Goal: Task Accomplishment & Management: Use online tool/utility

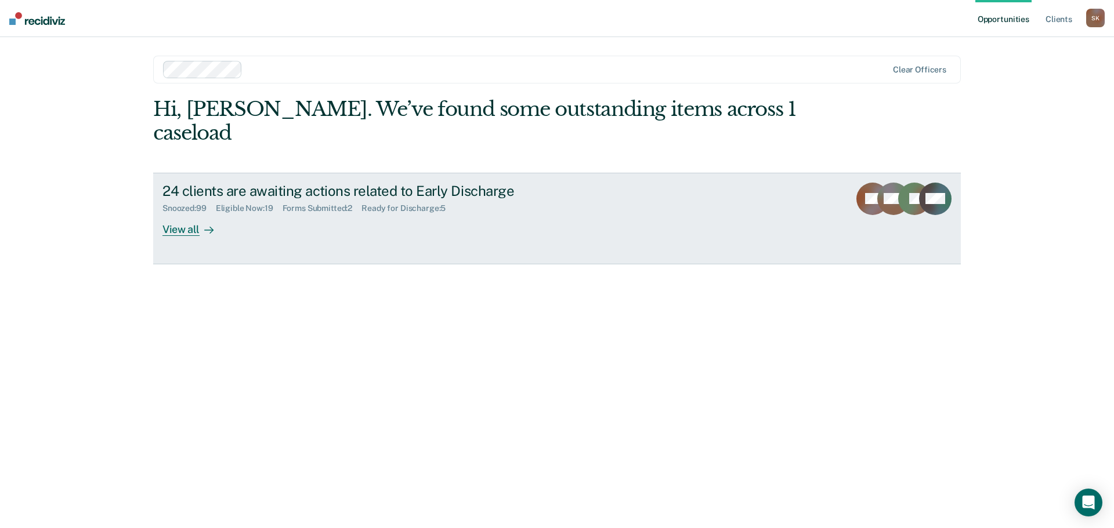
click at [194, 213] on div "View all" at bounding box center [194, 224] width 65 height 23
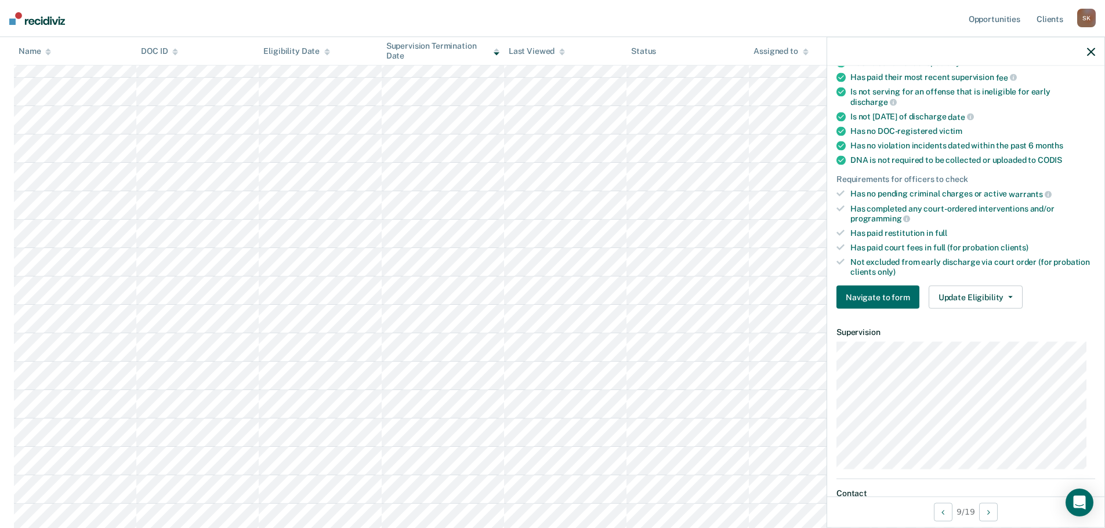
scroll to position [174, 0]
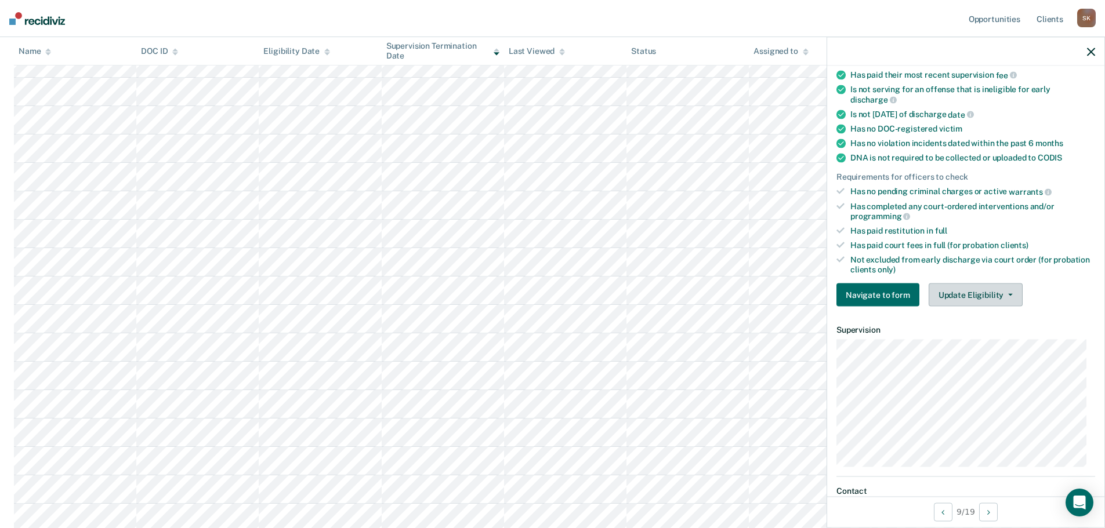
click at [977, 284] on button "Update Eligibility" at bounding box center [976, 295] width 94 height 23
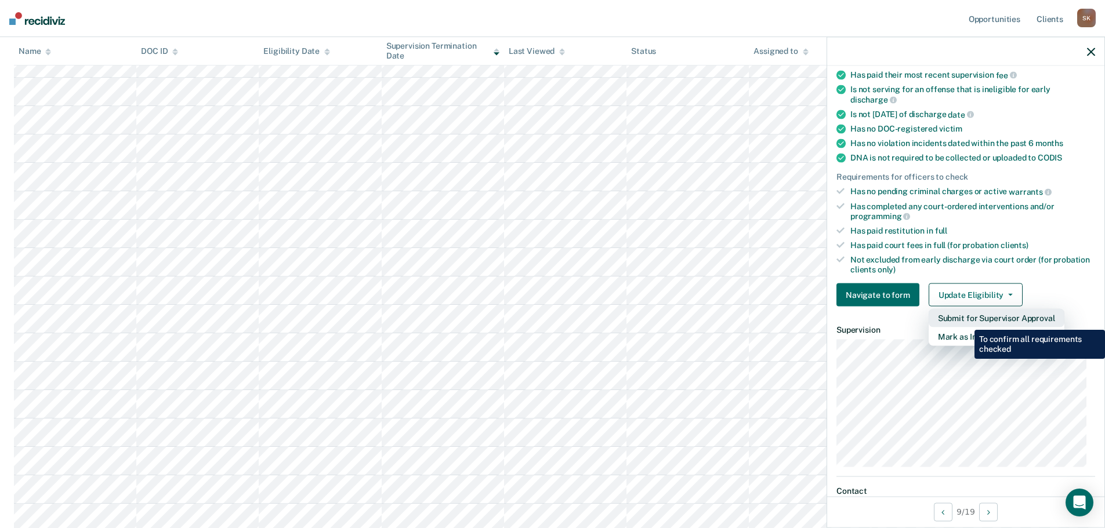
click at [966, 321] on button "Submit for Supervisor Approval" at bounding box center [997, 318] width 136 height 19
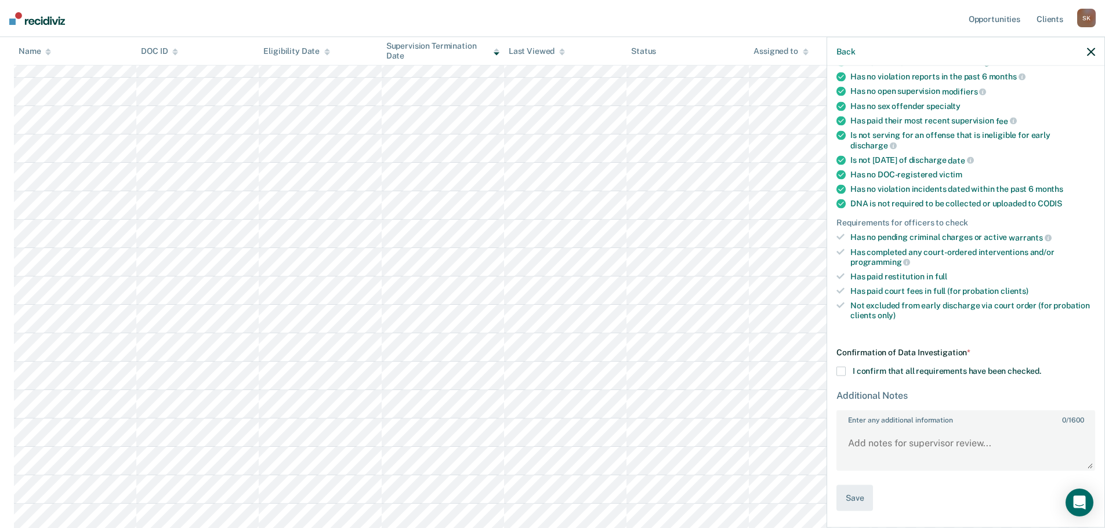
scroll to position [126, 0]
click at [850, 369] on label "I confirm that all requirements have been checked." at bounding box center [965, 373] width 259 height 9
click at [1041, 369] on input "I confirm that all requirements have been checked." at bounding box center [1041, 369] width 0 height 0
click at [846, 498] on button "Save" at bounding box center [854, 500] width 37 height 26
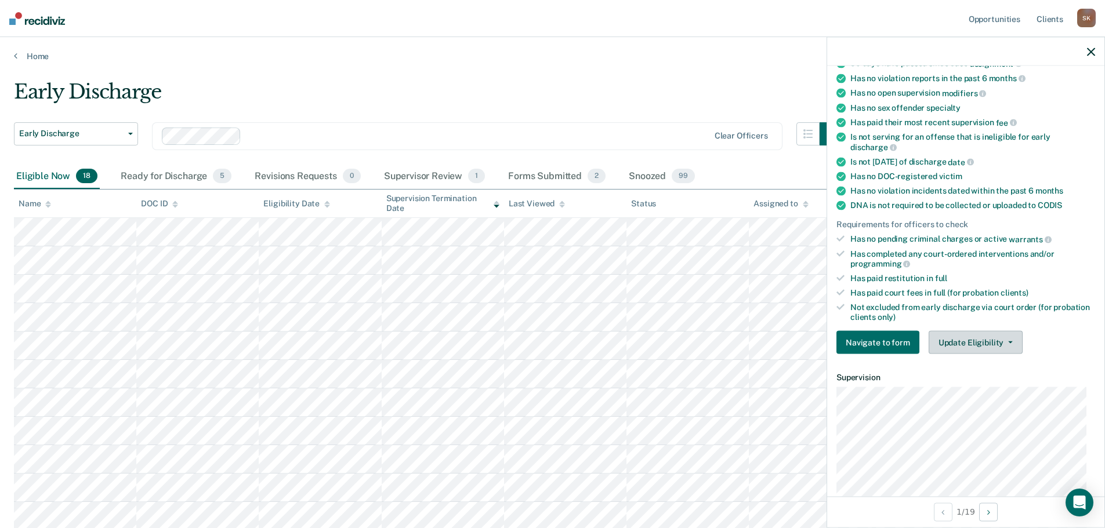
click at [959, 340] on button "Update Eligibility" at bounding box center [976, 342] width 94 height 23
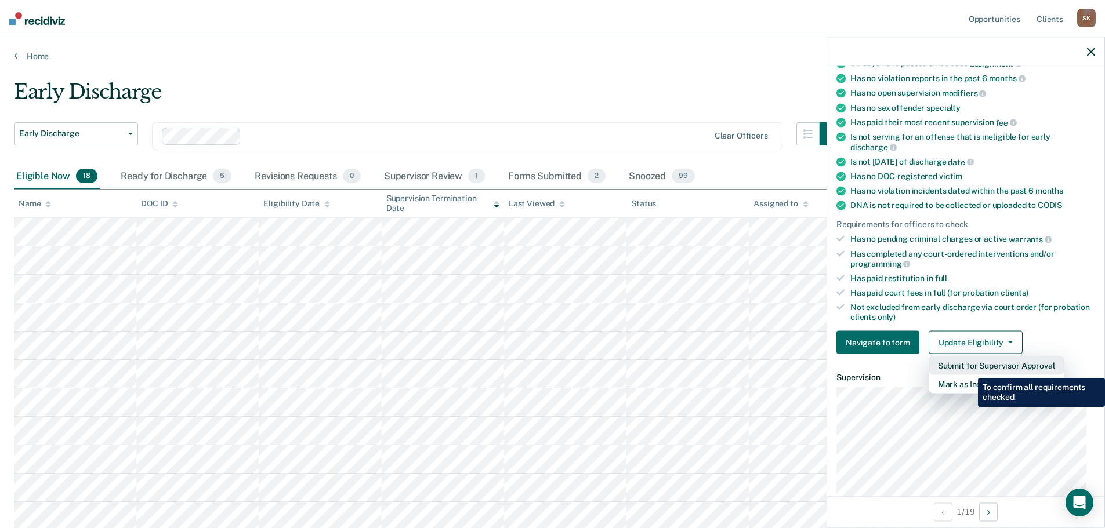
click at [969, 369] on button "Submit for Supervisor Approval" at bounding box center [997, 366] width 136 height 19
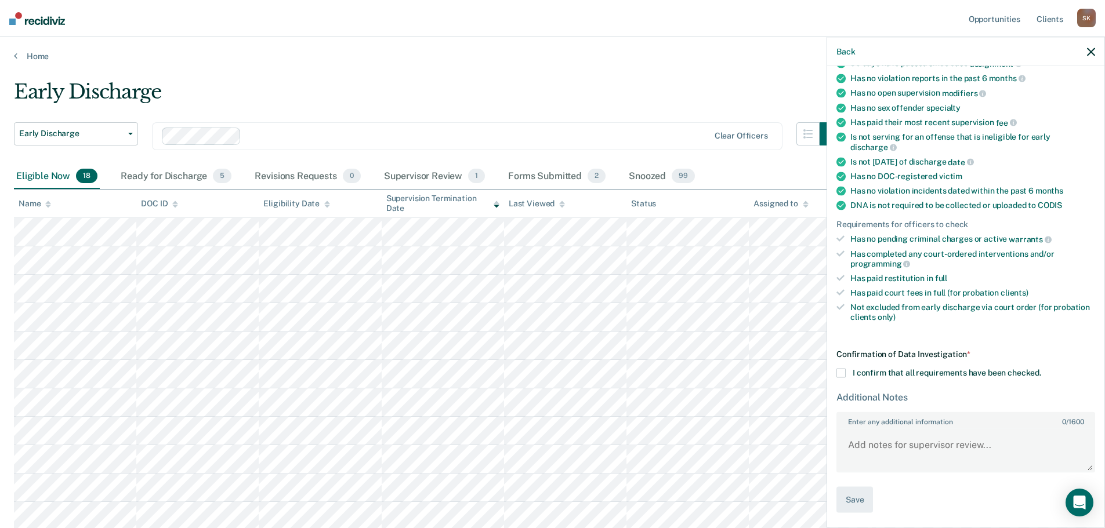
click at [854, 372] on span "I confirm that all requirements have been checked." at bounding box center [947, 372] width 189 height 9
click at [1041, 369] on input "I confirm that all requirements have been checked." at bounding box center [1041, 369] width 0 height 0
click at [846, 508] on button "Save" at bounding box center [854, 500] width 37 height 26
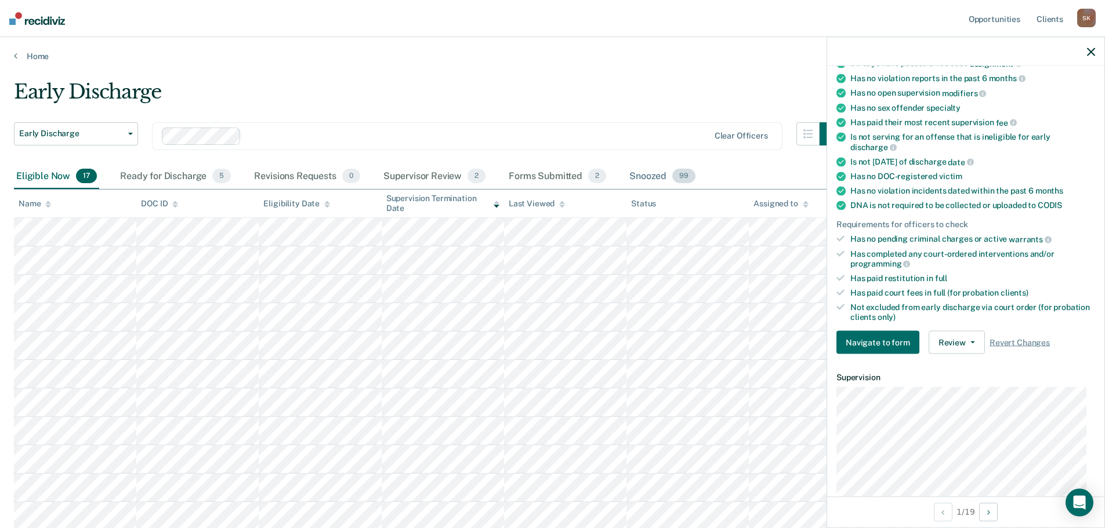
click at [676, 180] on span "99" at bounding box center [683, 176] width 23 height 15
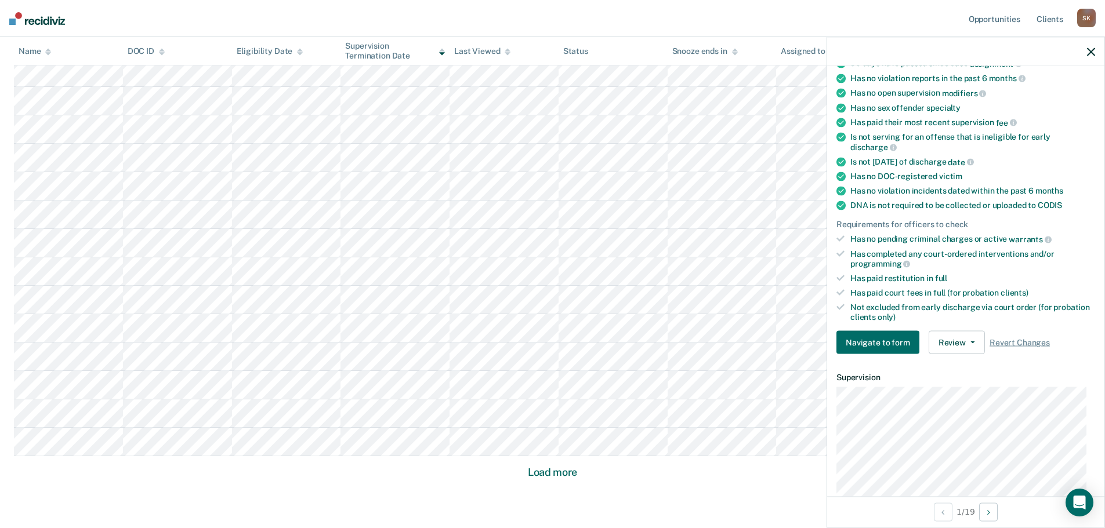
scroll to position [638, 0]
click at [548, 452] on button "Load more" at bounding box center [552, 449] width 56 height 14
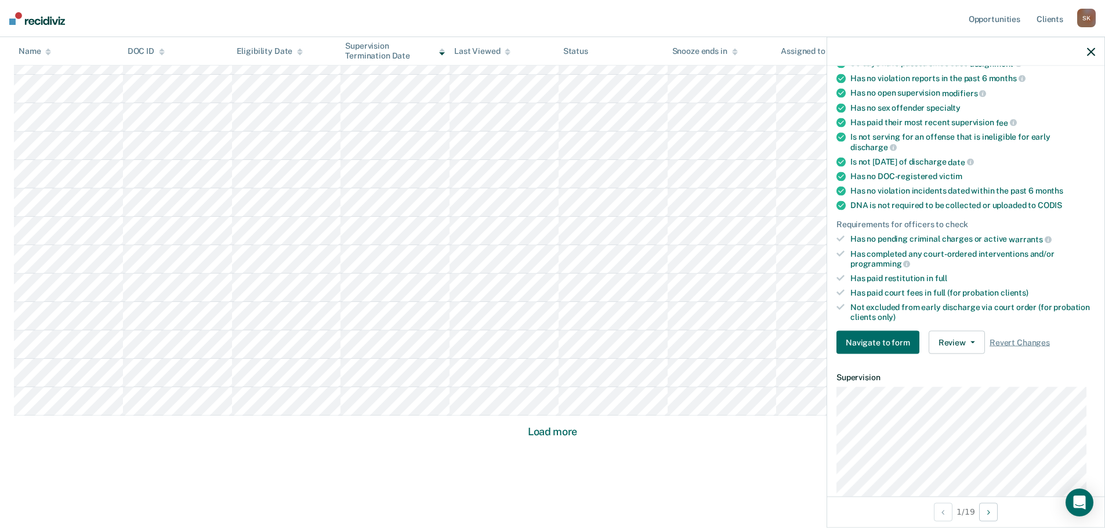
scroll to position [1508, 0]
click at [532, 430] on button "Load more" at bounding box center [552, 432] width 56 height 14
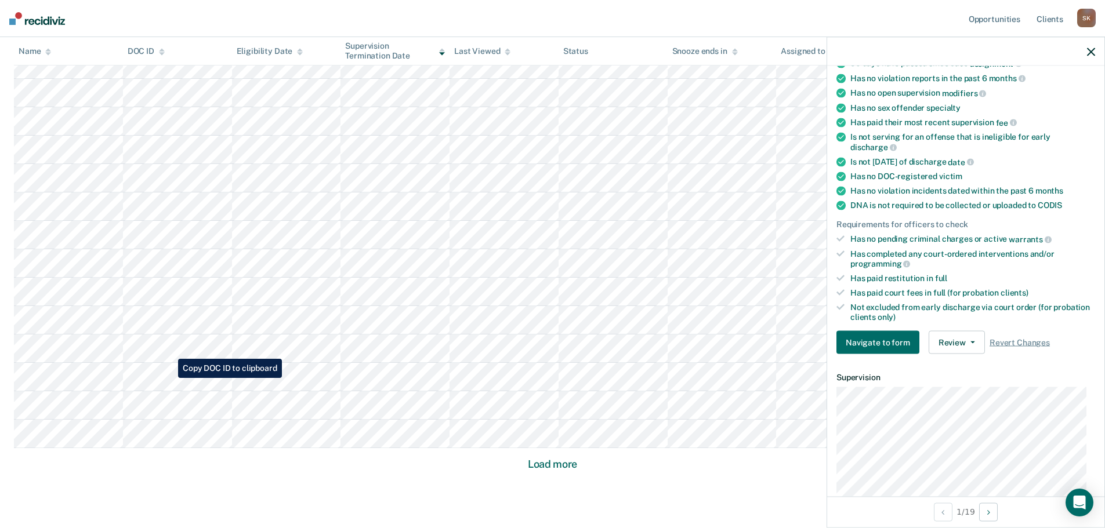
scroll to position [2373, 0]
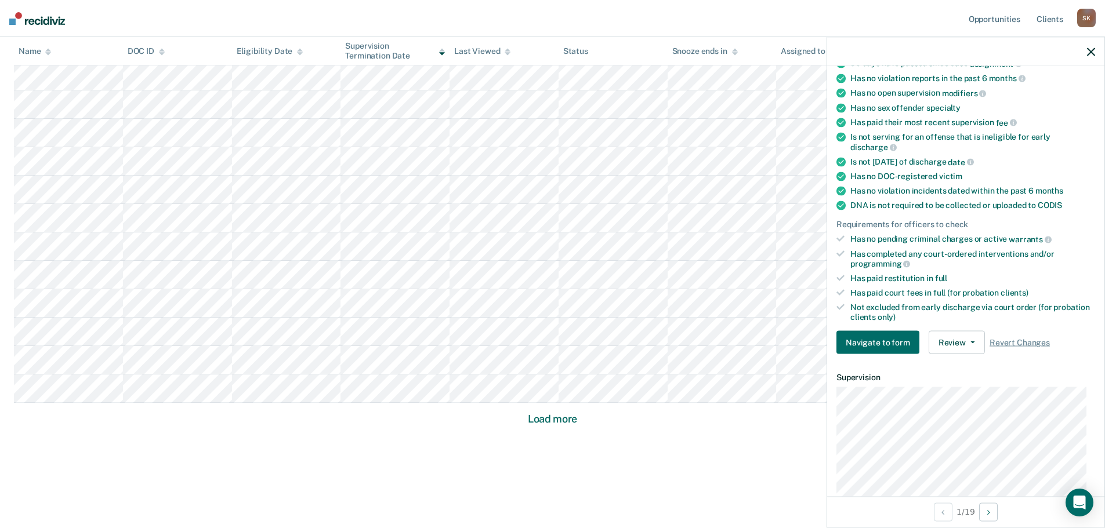
click at [552, 425] on button "Load more" at bounding box center [552, 419] width 56 height 14
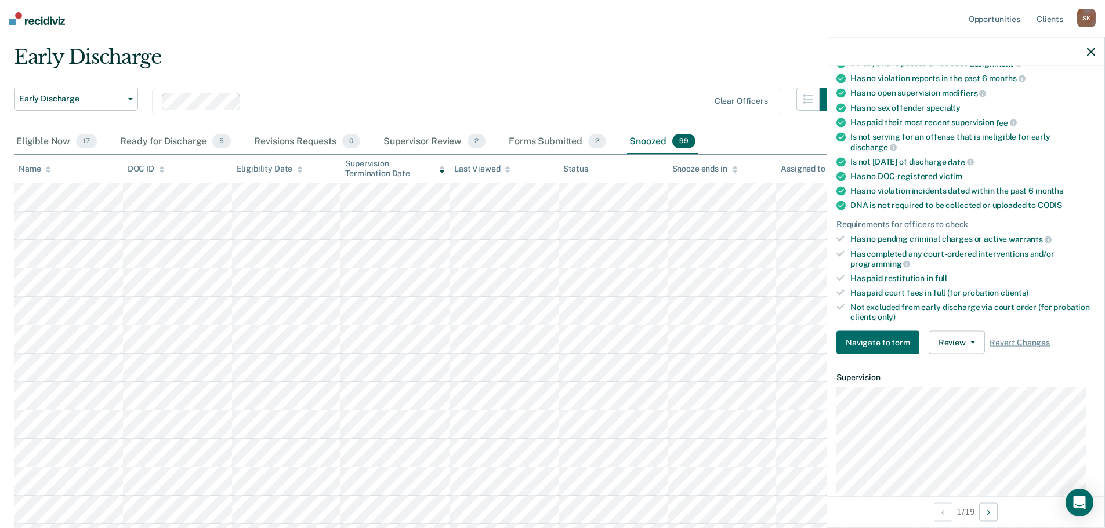
scroll to position [0, 0]
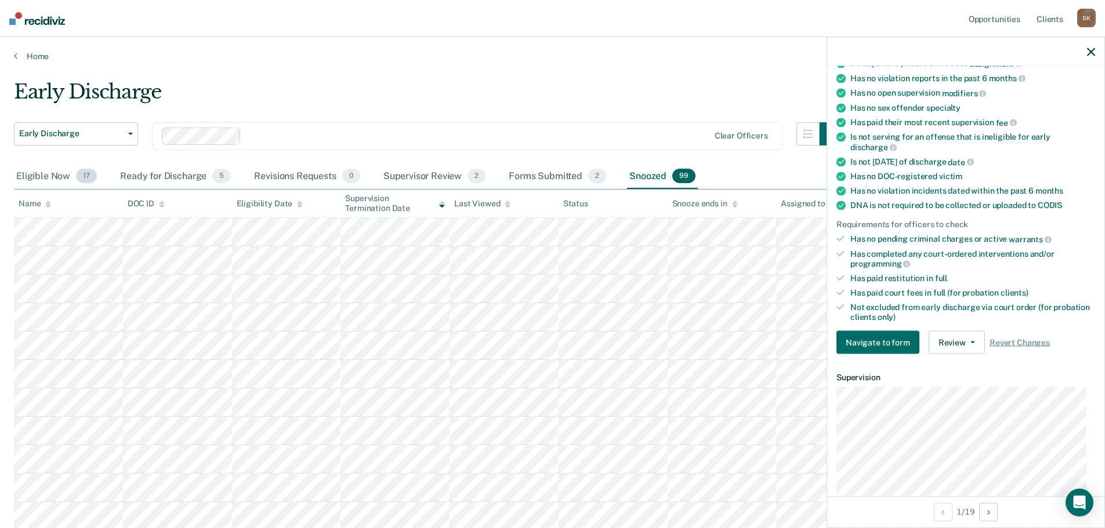
click at [63, 173] on div "Eligible Now 17" at bounding box center [56, 177] width 85 height 26
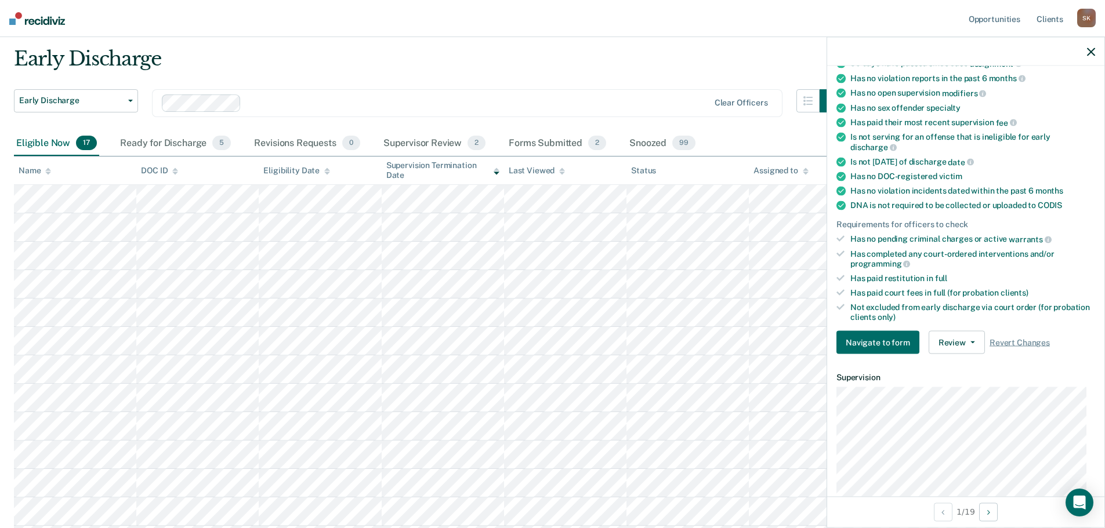
scroll to position [24, 0]
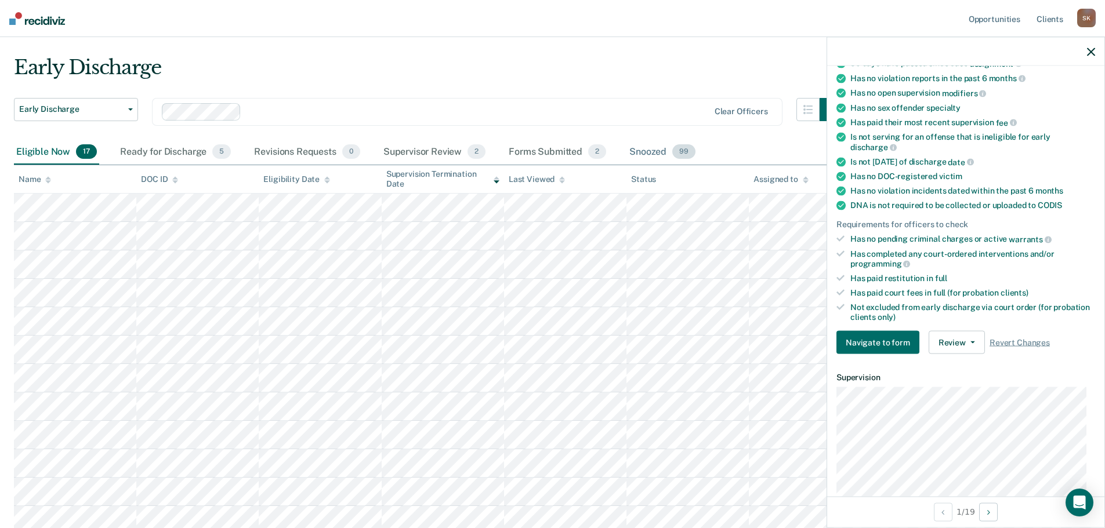
click at [653, 155] on div "Snoozed 99" at bounding box center [662, 153] width 71 height 26
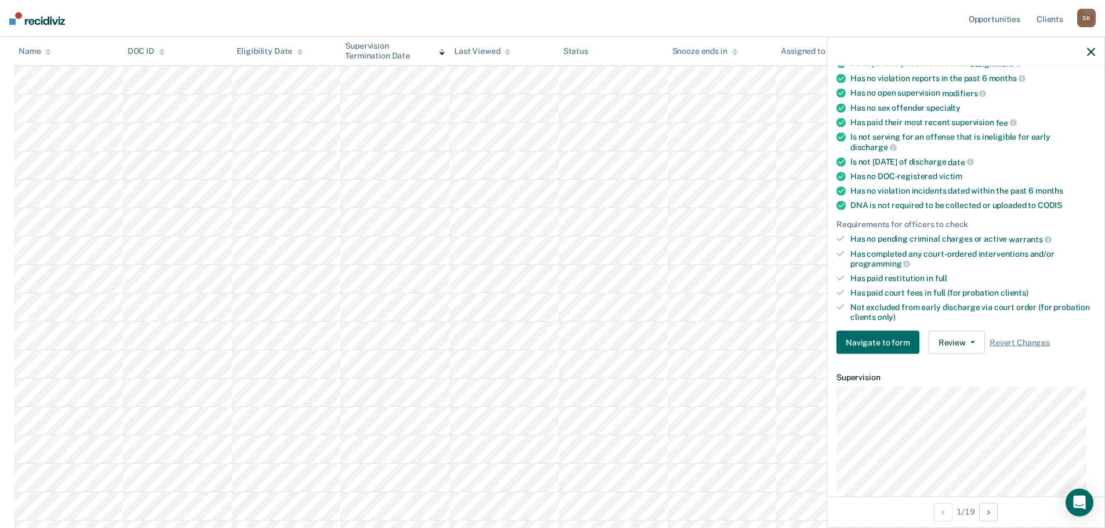
scroll to position [0, 0]
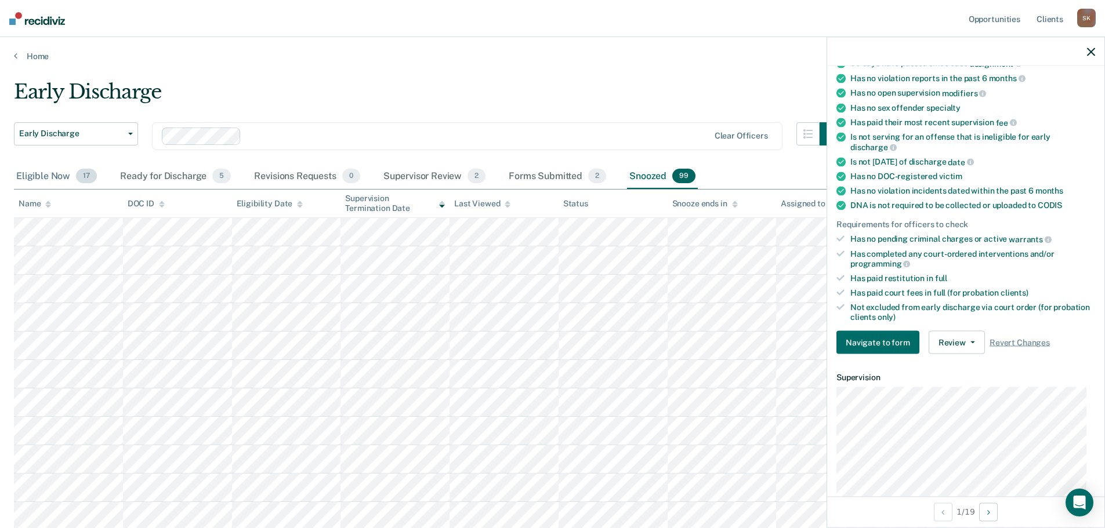
click at [56, 177] on div "Eligible Now 17" at bounding box center [56, 177] width 85 height 26
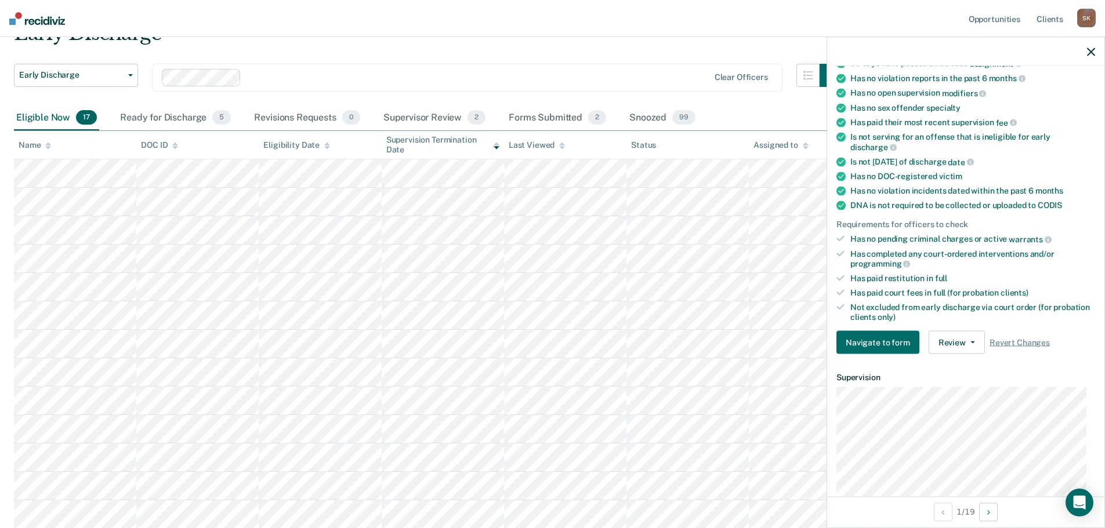
scroll to position [58, 0]
click at [653, 117] on div "Snoozed 99" at bounding box center [662, 119] width 71 height 26
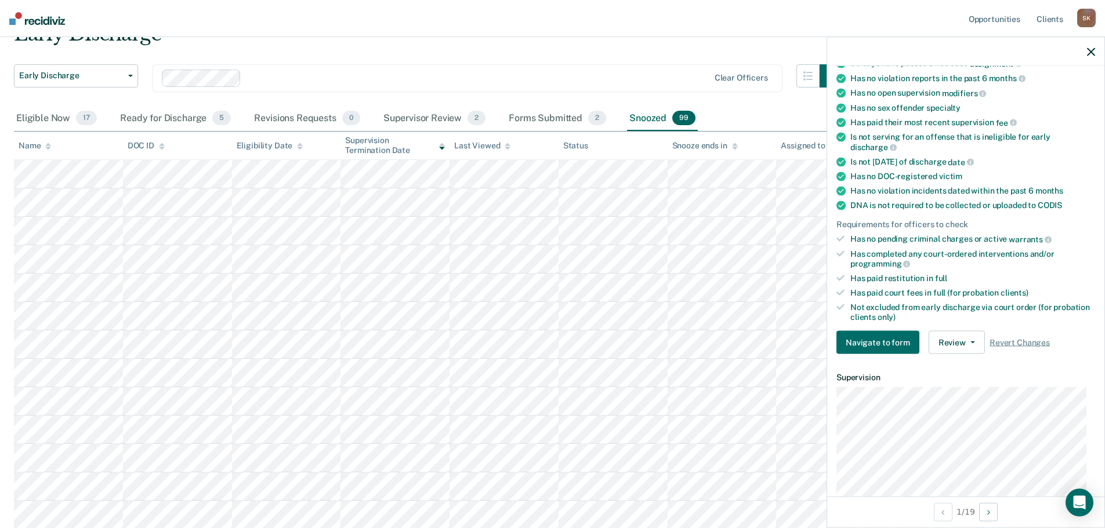
click at [651, 124] on div "Snoozed 99" at bounding box center [662, 119] width 71 height 26
click at [47, 150] on div at bounding box center [48, 146] width 6 height 10
click at [49, 148] on icon at bounding box center [48, 148] width 6 height 3
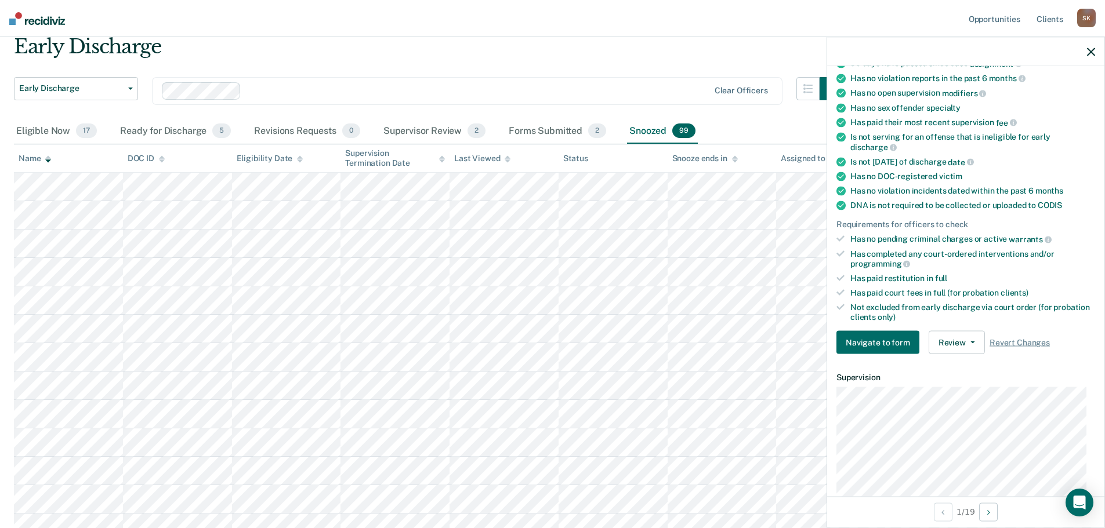
scroll to position [0, 0]
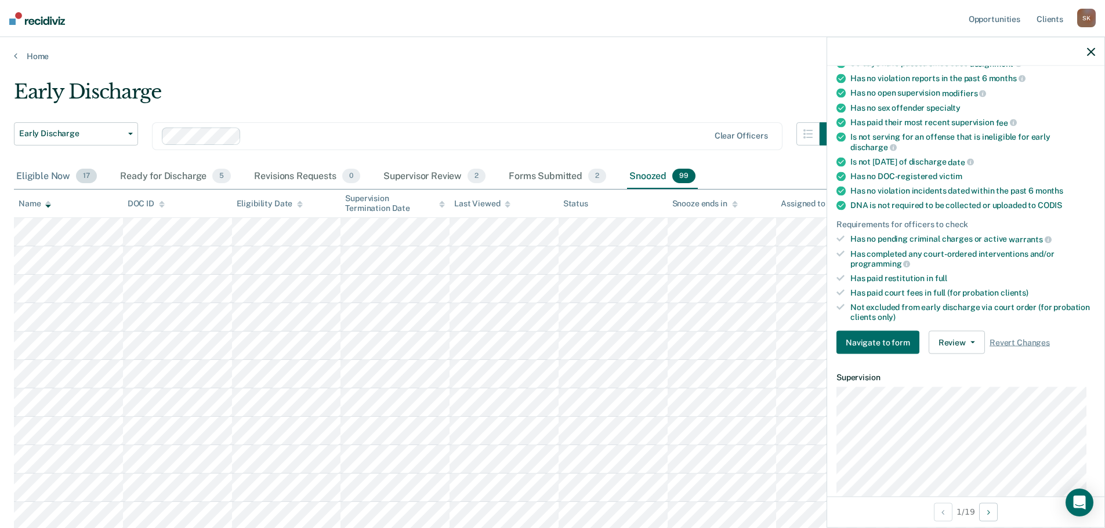
click at [80, 186] on div "Eligible Now 17" at bounding box center [56, 177] width 85 height 26
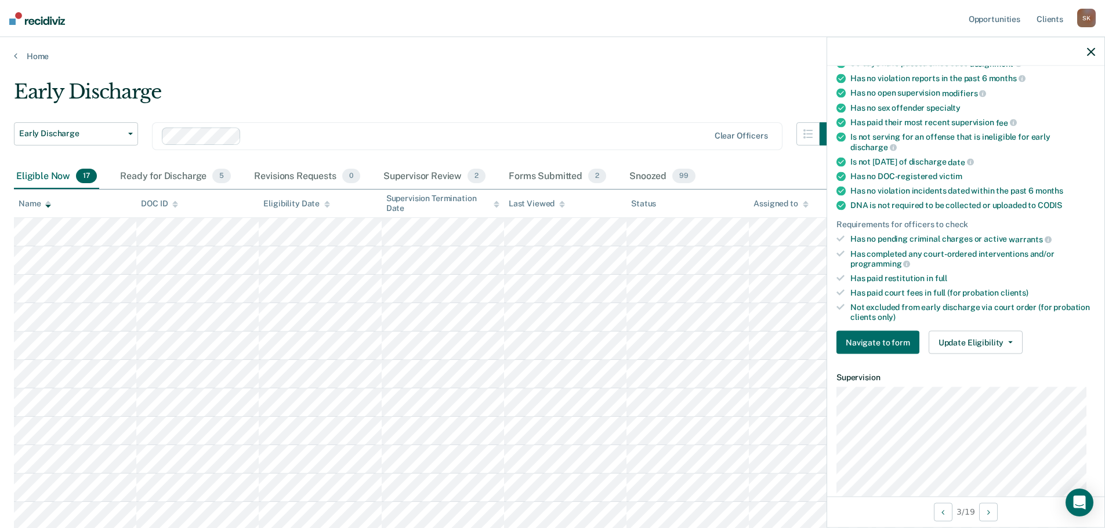
click at [973, 358] on div "Requirements validated by data from ICON Is on supervision level 2 90 days have…" at bounding box center [965, 186] width 277 height 353
click at [973, 349] on button "Update Eligibility" at bounding box center [976, 342] width 94 height 23
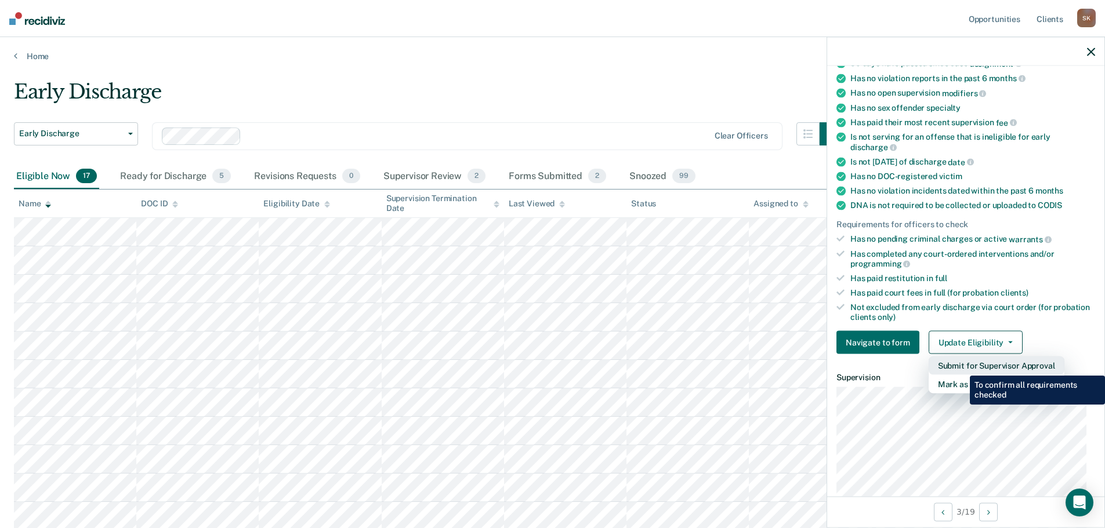
click at [961, 367] on button "Submit for Supervisor Approval" at bounding box center [997, 366] width 136 height 19
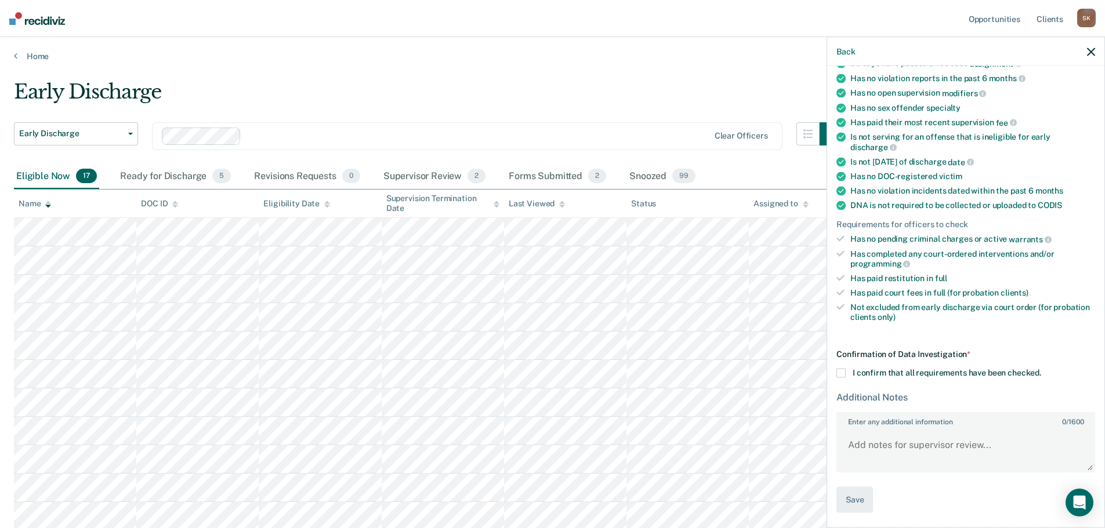
click at [854, 369] on span "I confirm that all requirements have been checked." at bounding box center [947, 372] width 189 height 9
click at [1041, 369] on input "I confirm that all requirements have been checked." at bounding box center [1041, 369] width 0 height 0
click at [865, 491] on button "Save" at bounding box center [854, 500] width 37 height 26
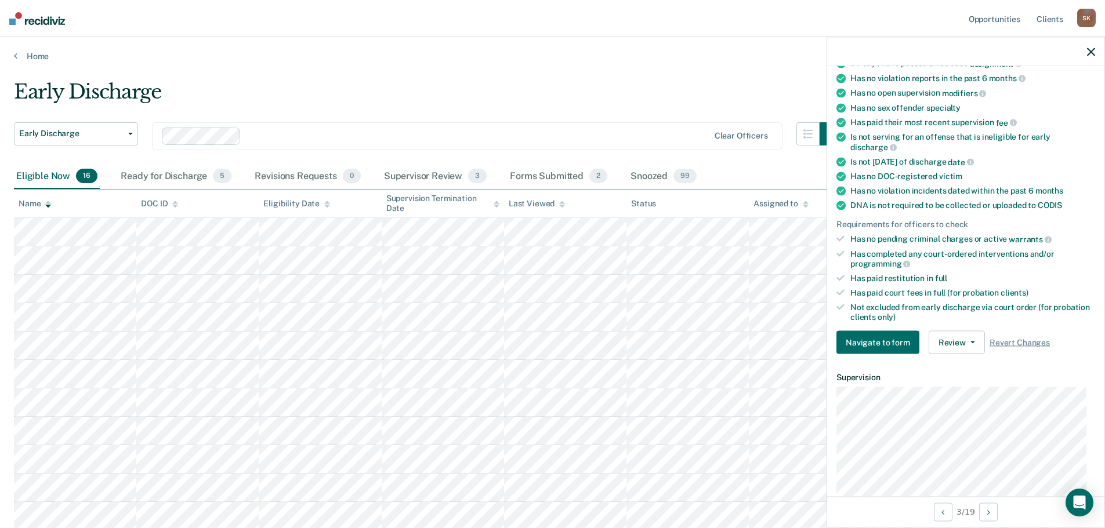
click at [618, 126] on div "Clear officers" at bounding box center [467, 136] width 630 height 28
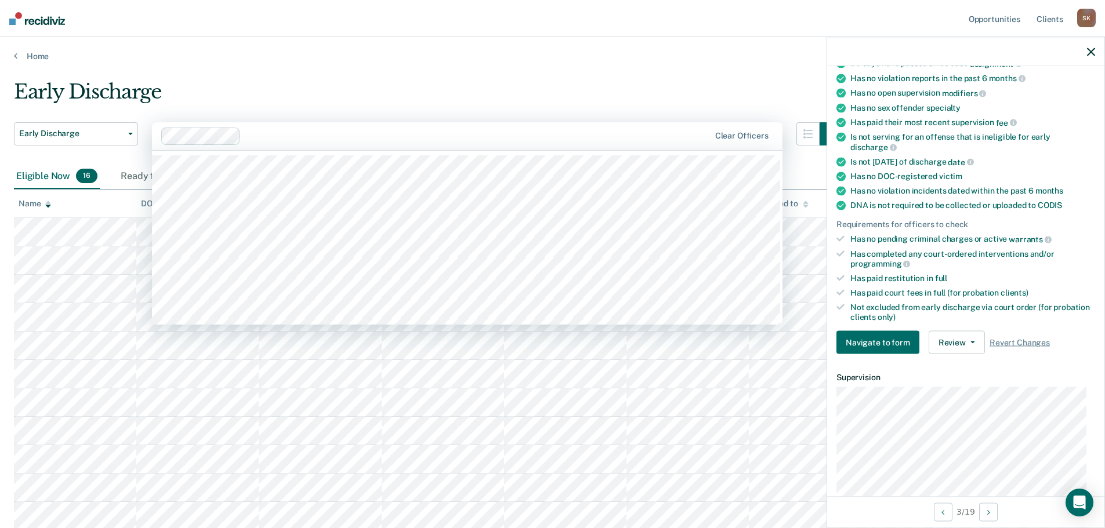
click at [304, 65] on main "Early Discharge Early Discharge Early Discharge 514 results available. Use Up a…" at bounding box center [552, 406] width 1105 height 691
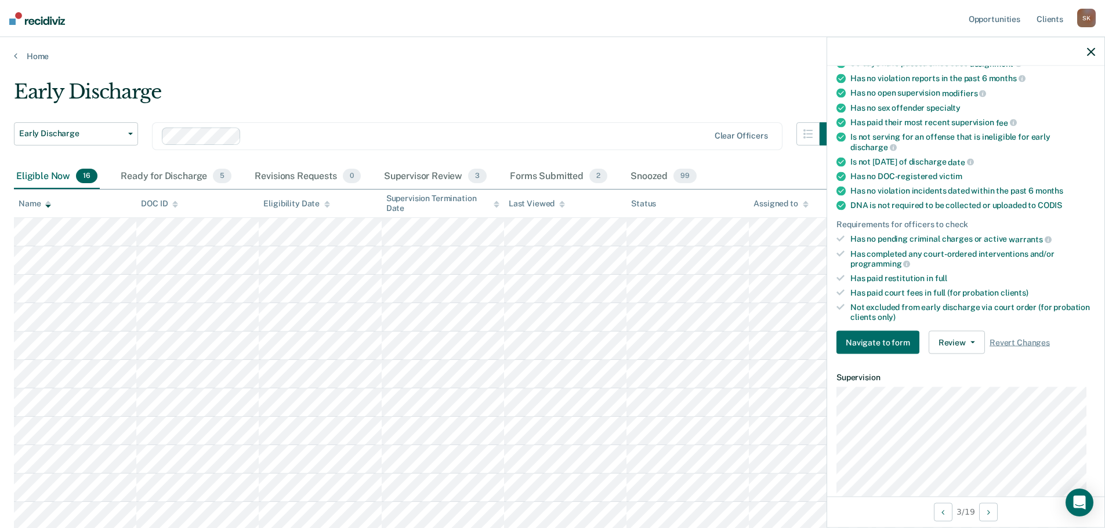
click at [1082, 48] on div at bounding box center [965, 51] width 277 height 29
click at [1093, 48] on icon "button" at bounding box center [1091, 52] width 8 height 8
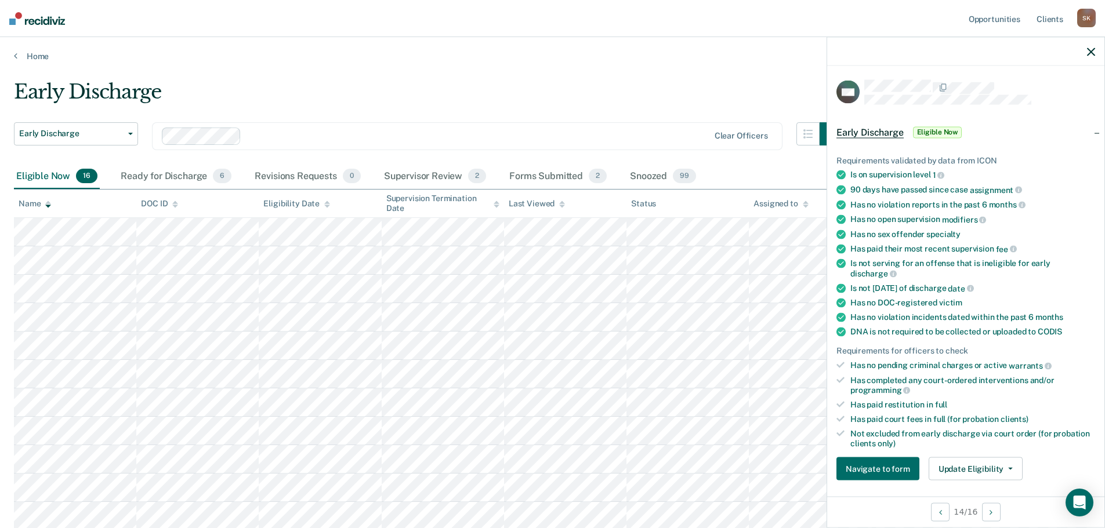
click at [1090, 52] on icon "button" at bounding box center [1091, 52] width 8 height 8
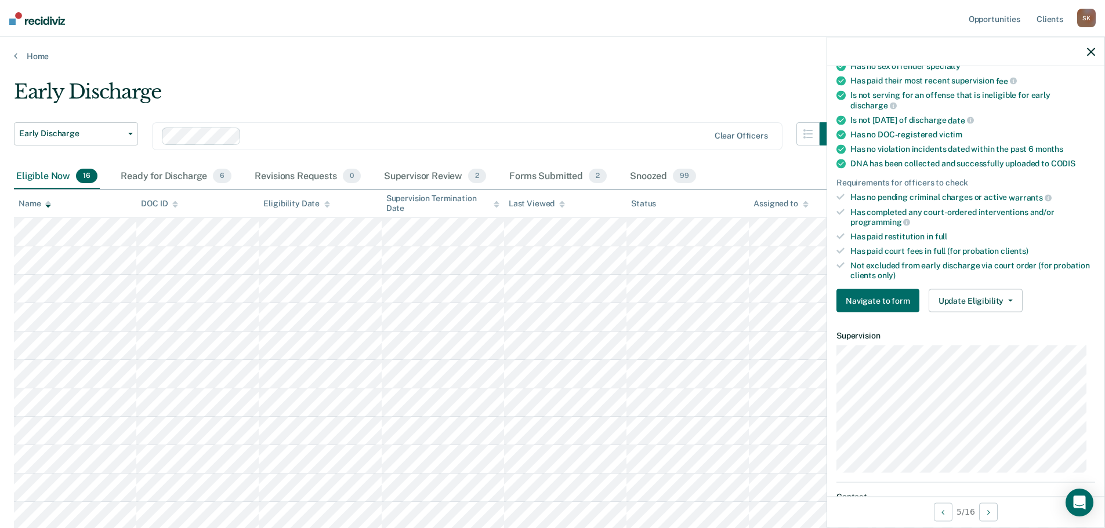
scroll to position [174, 0]
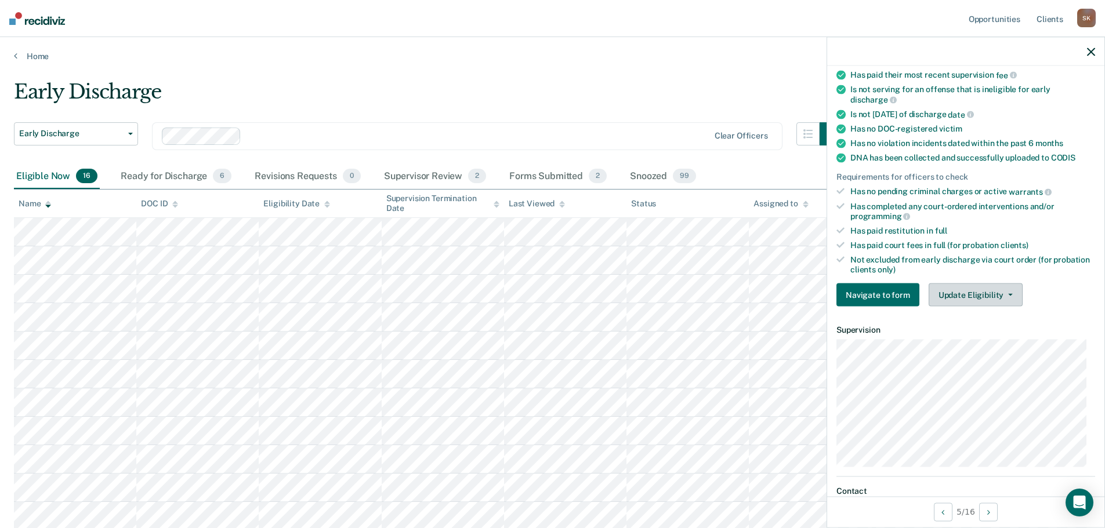
click at [976, 288] on button "Update Eligibility" at bounding box center [976, 295] width 94 height 23
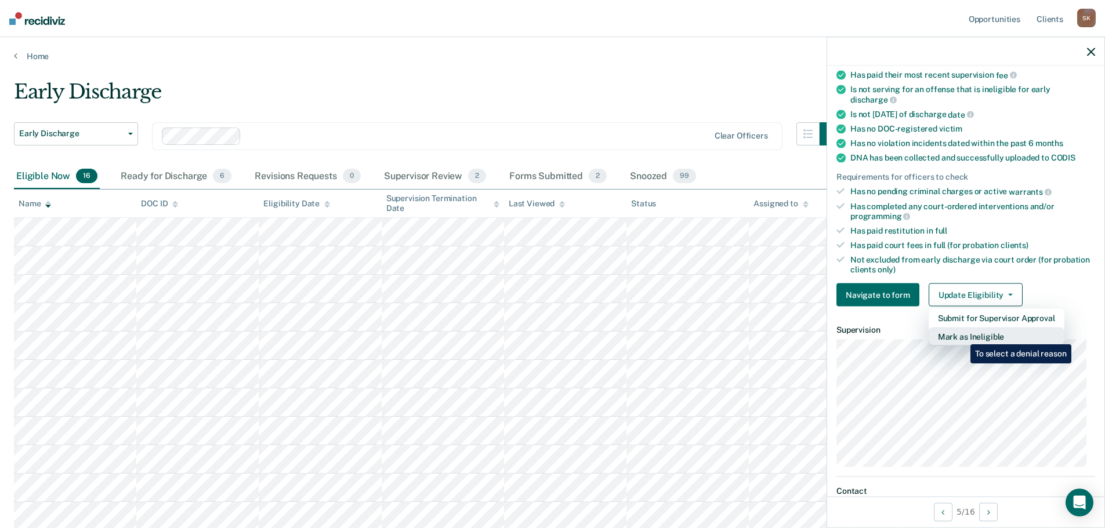
click at [962, 336] on button "Mark as Ineligible" at bounding box center [997, 337] width 136 height 19
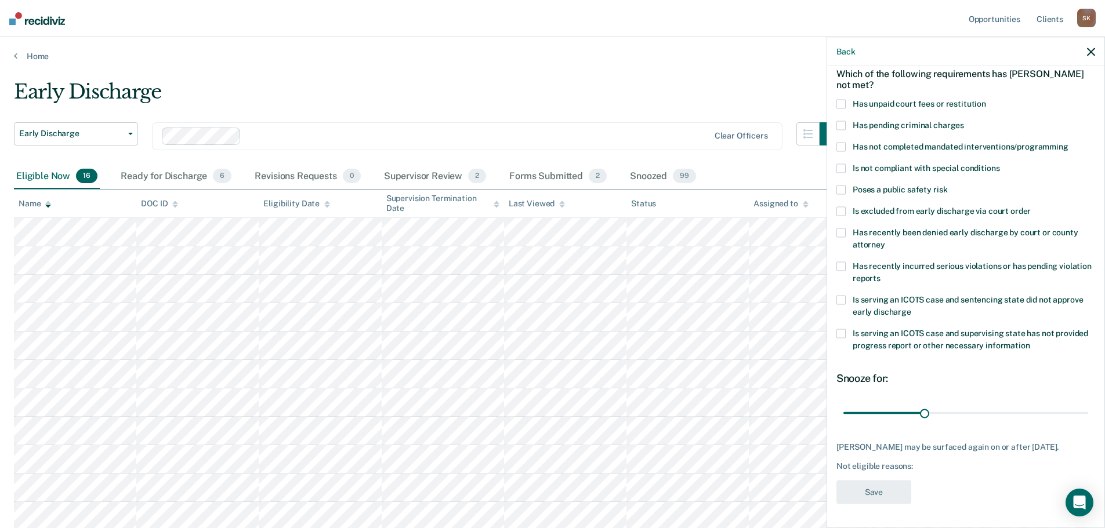
click at [843, 143] on label "Has not completed mandated interventions/programming" at bounding box center [965, 149] width 259 height 12
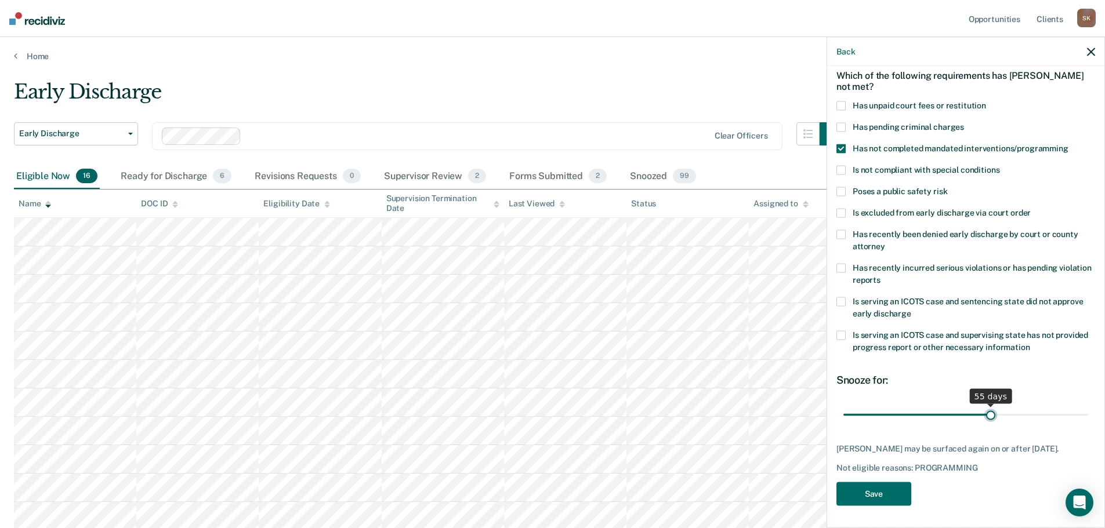
drag, startPoint x: 922, startPoint y: 409, endPoint x: 985, endPoint y: 414, distance: 63.4
type input "55"
click at [985, 414] on input "range" at bounding box center [965, 415] width 245 height 20
click at [893, 492] on button "Save" at bounding box center [873, 495] width 75 height 24
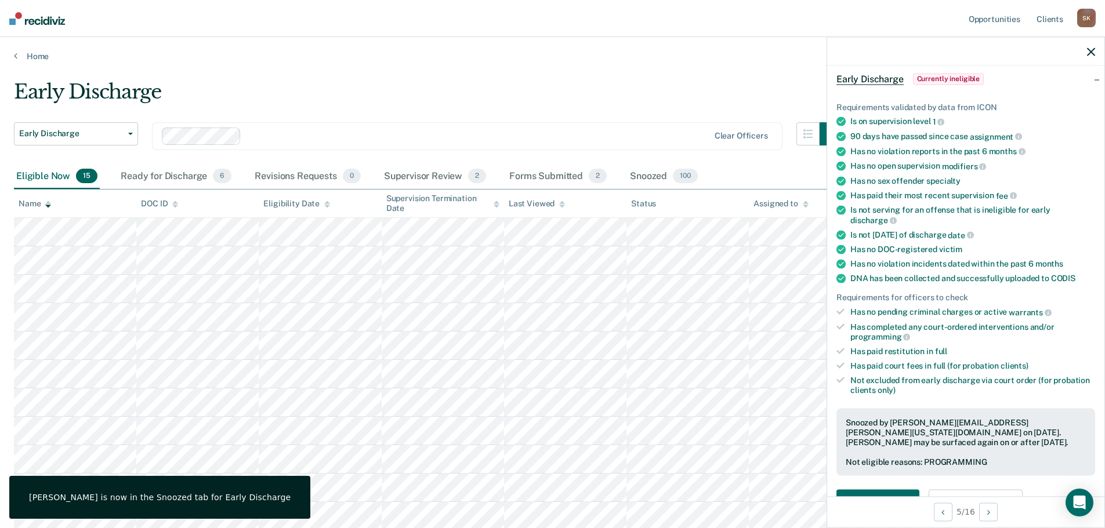
click at [1093, 48] on icon "button" at bounding box center [1091, 52] width 8 height 8
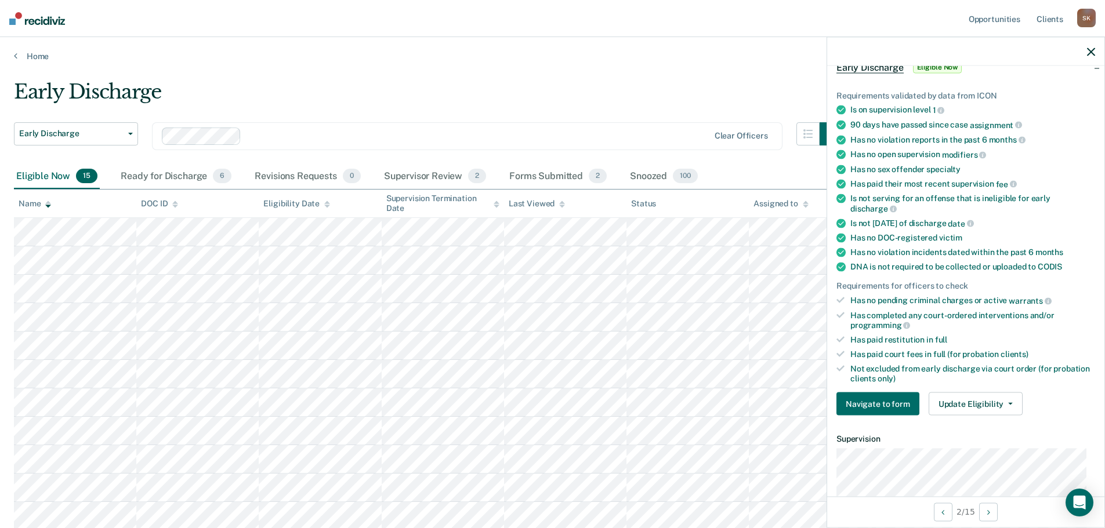
scroll to position [174, 0]
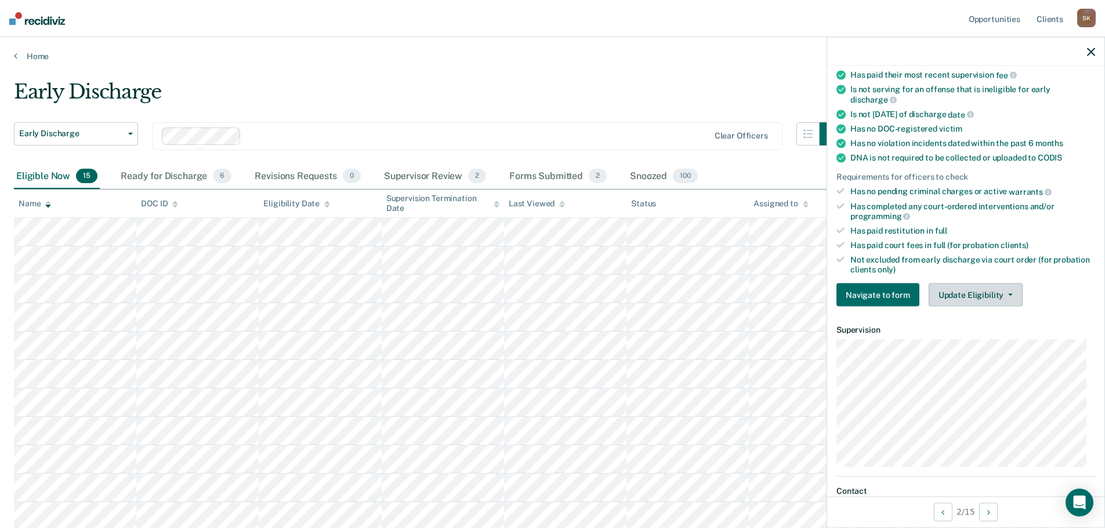
click at [951, 298] on button "Update Eligibility" at bounding box center [976, 295] width 94 height 23
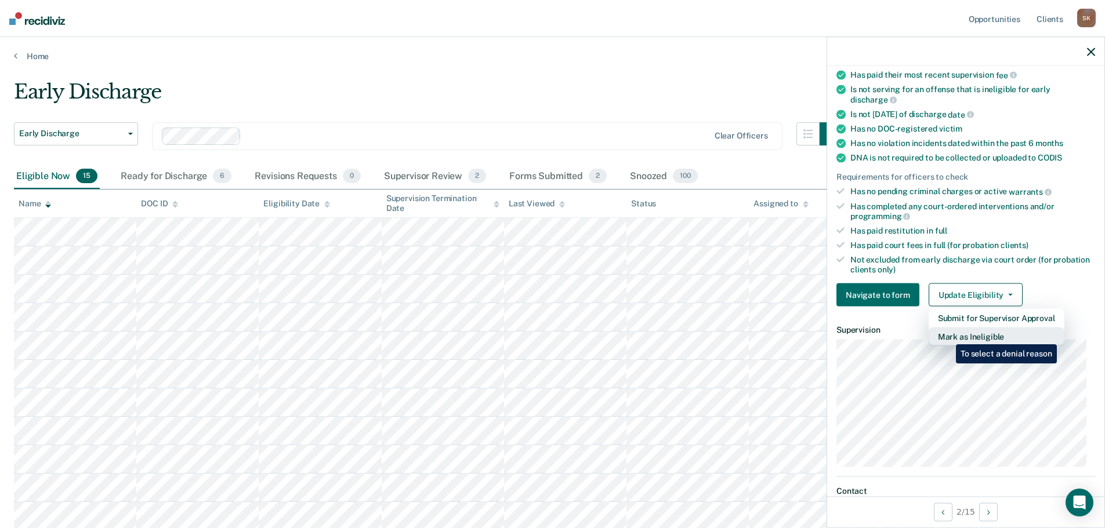
click at [947, 336] on button "Mark as Ineligible" at bounding box center [997, 337] width 136 height 19
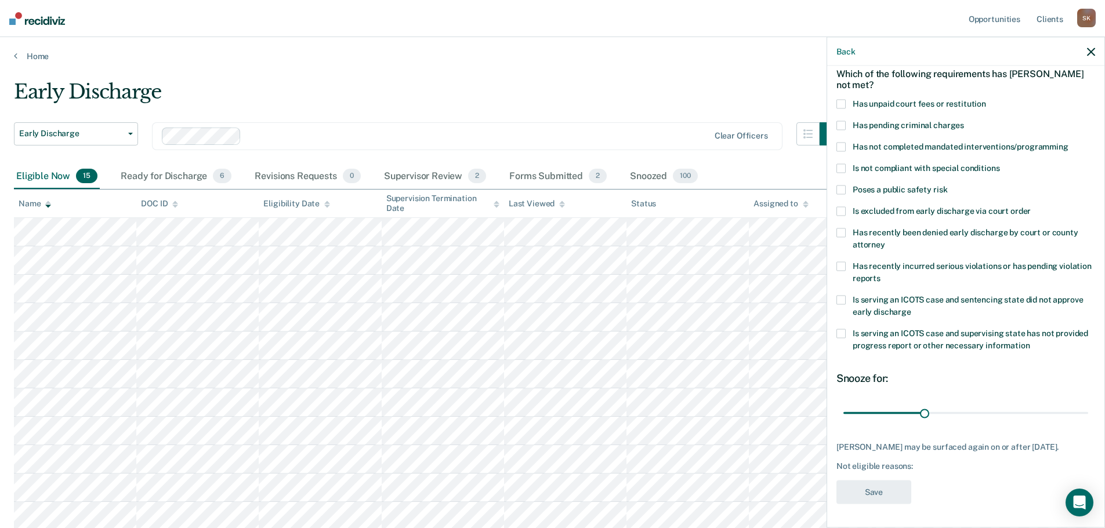
scroll to position [5, 0]
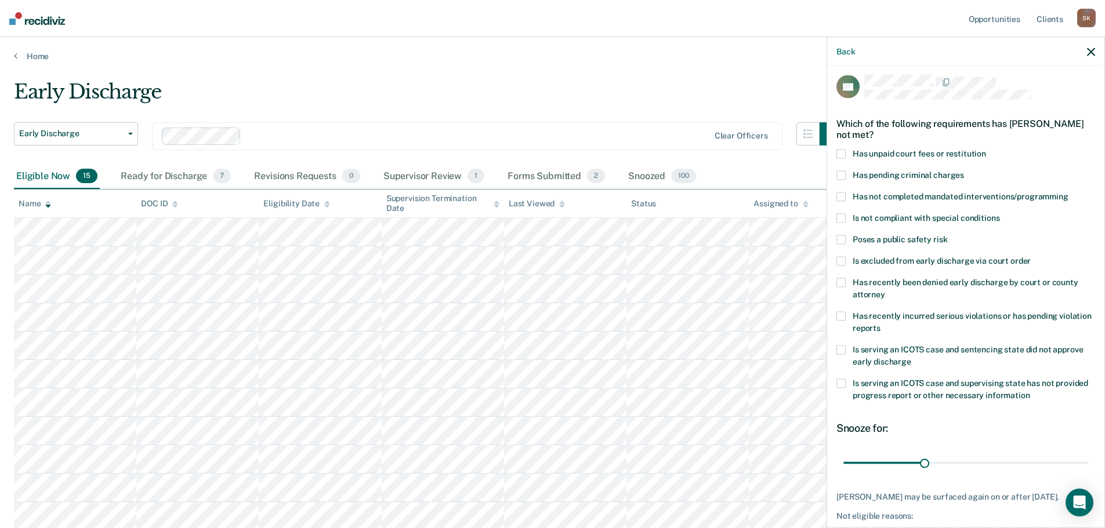
click at [846, 154] on label "Has unpaid court fees or restitution" at bounding box center [965, 156] width 259 height 12
click at [844, 193] on span at bounding box center [840, 197] width 9 height 9
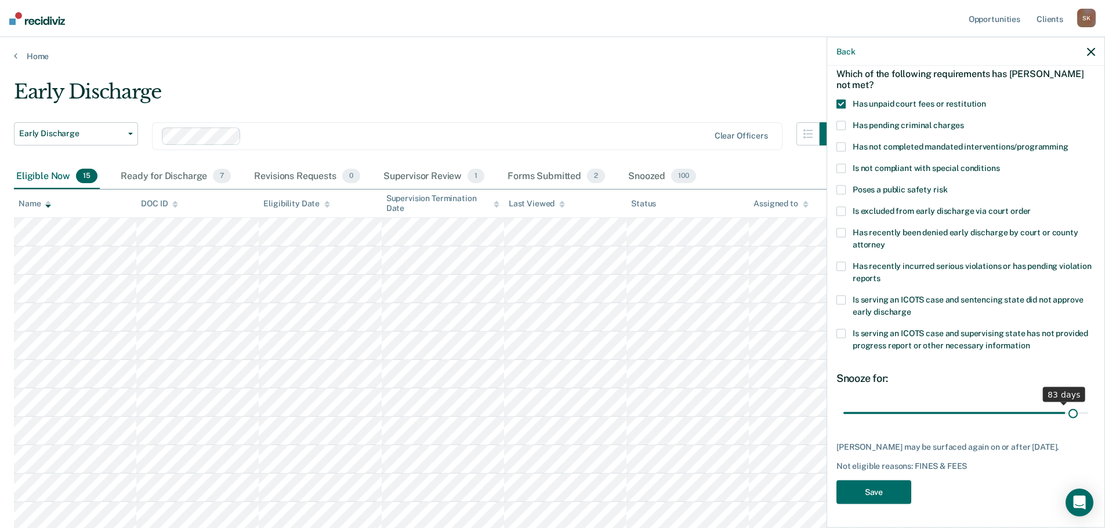
scroll to position [63, 0]
drag, startPoint x: 919, startPoint y: 407, endPoint x: 1098, endPoint y: 414, distance: 178.8
type input "90"
click at [1088, 414] on input "range" at bounding box center [965, 413] width 245 height 20
click at [891, 487] on button "Save" at bounding box center [873, 493] width 75 height 24
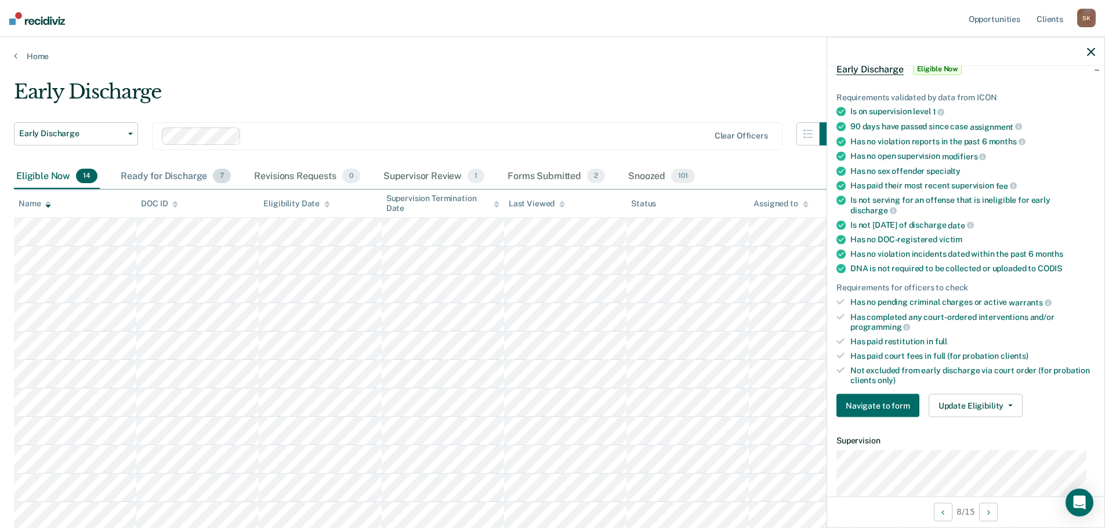
click at [173, 166] on div "Ready for Discharge 7" at bounding box center [175, 177] width 115 height 26
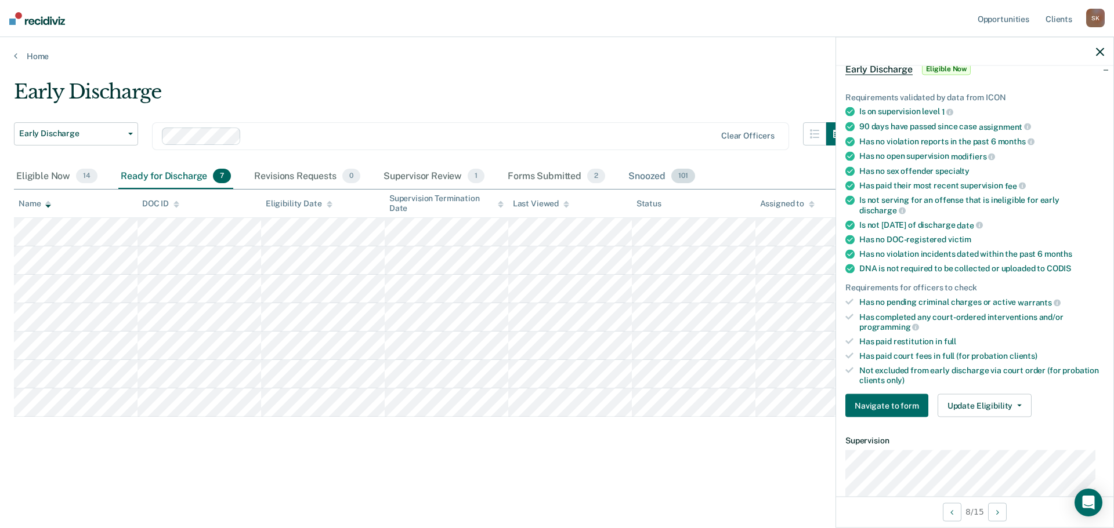
click at [642, 173] on div "Snoozed 101" at bounding box center [661, 177] width 71 height 26
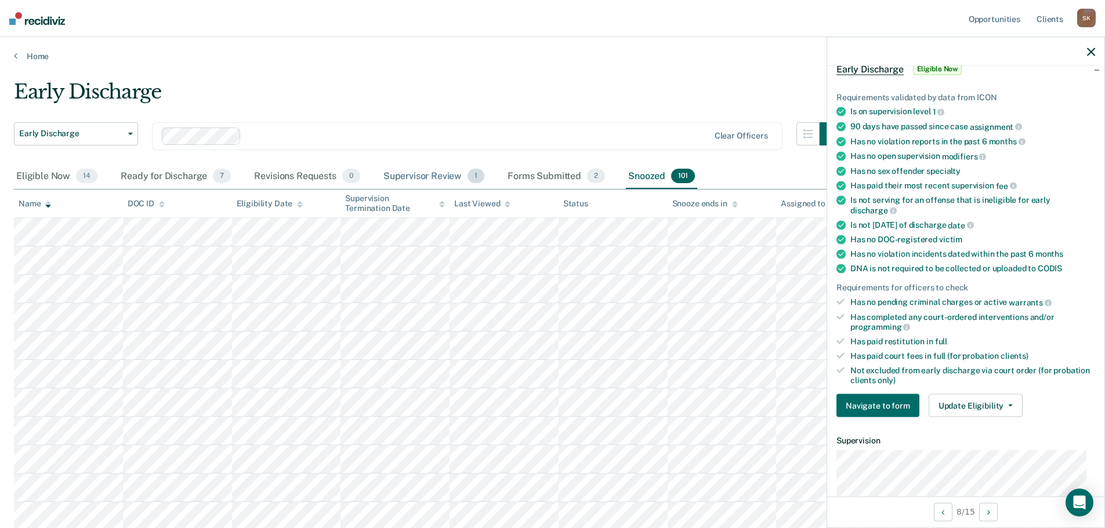
click at [429, 177] on div "Supervisor Review 1" at bounding box center [434, 177] width 106 height 26
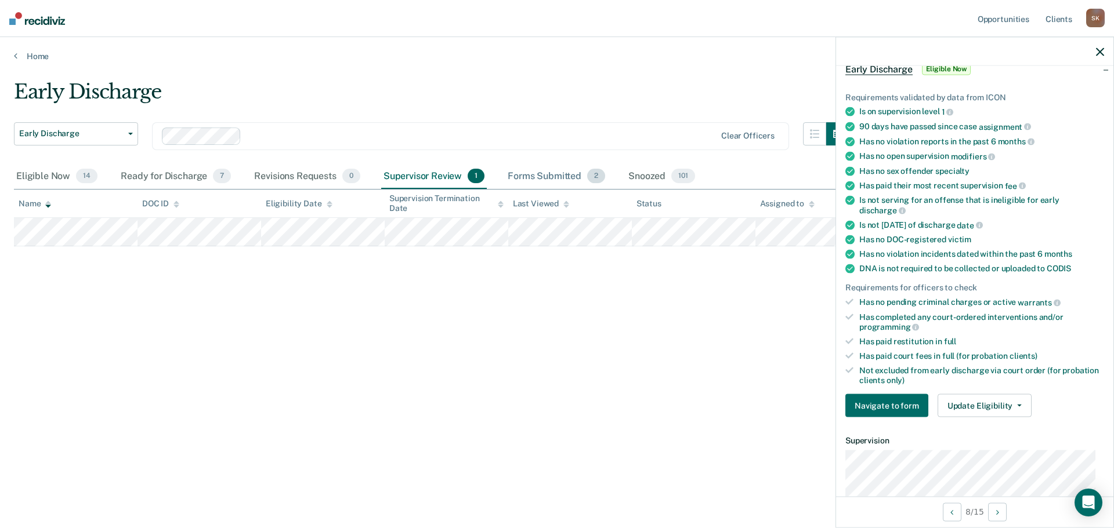
click at [522, 176] on div "Forms Submitted 2" at bounding box center [556, 177] width 102 height 26
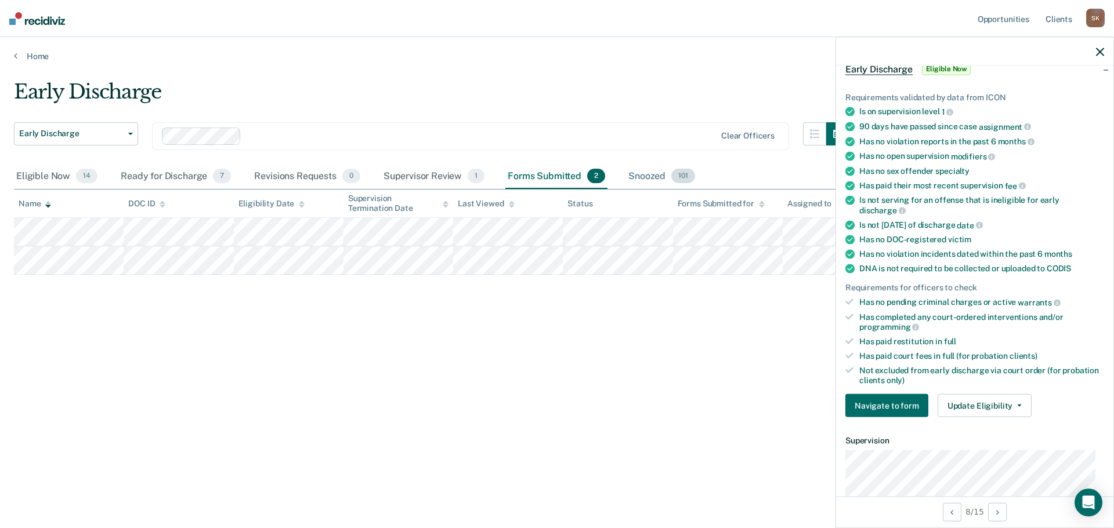
click at [646, 179] on div "Snoozed 101" at bounding box center [661, 177] width 71 height 26
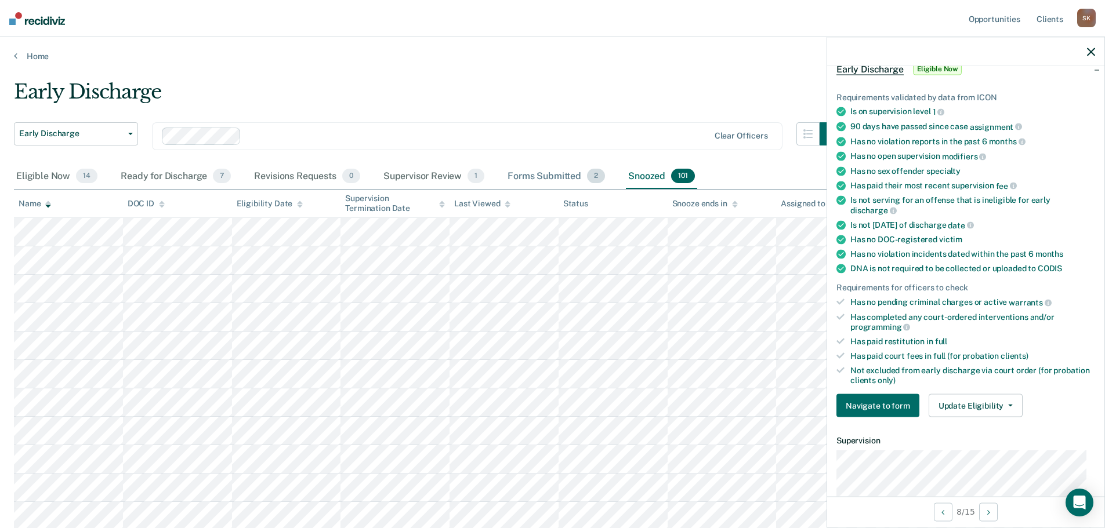
click at [524, 171] on div "Forms Submitted 2" at bounding box center [556, 177] width 102 height 26
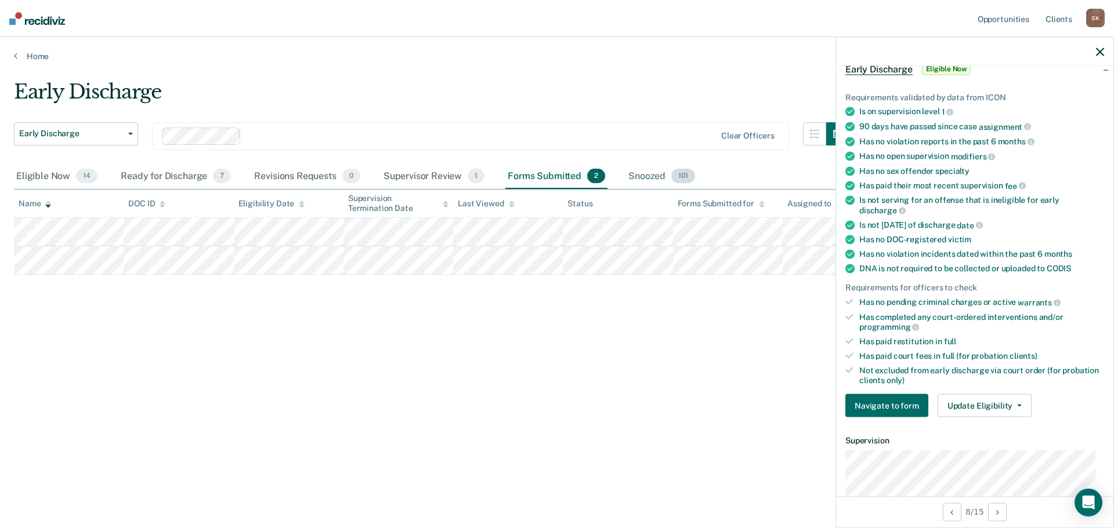
click at [658, 173] on div "Snoozed 101" at bounding box center [661, 177] width 71 height 26
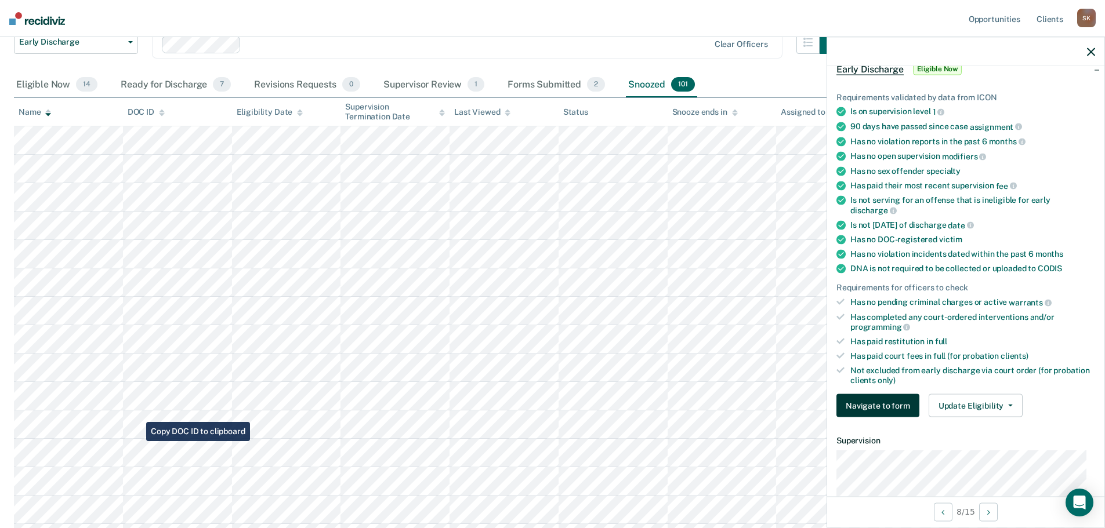
scroll to position [0, 0]
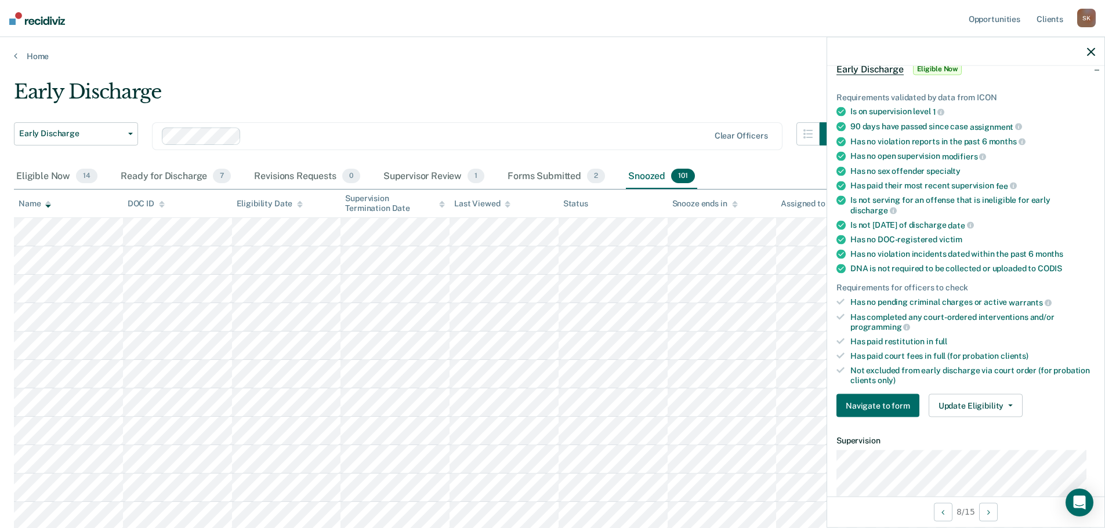
click at [567, 139] on div at bounding box center [477, 135] width 463 height 13
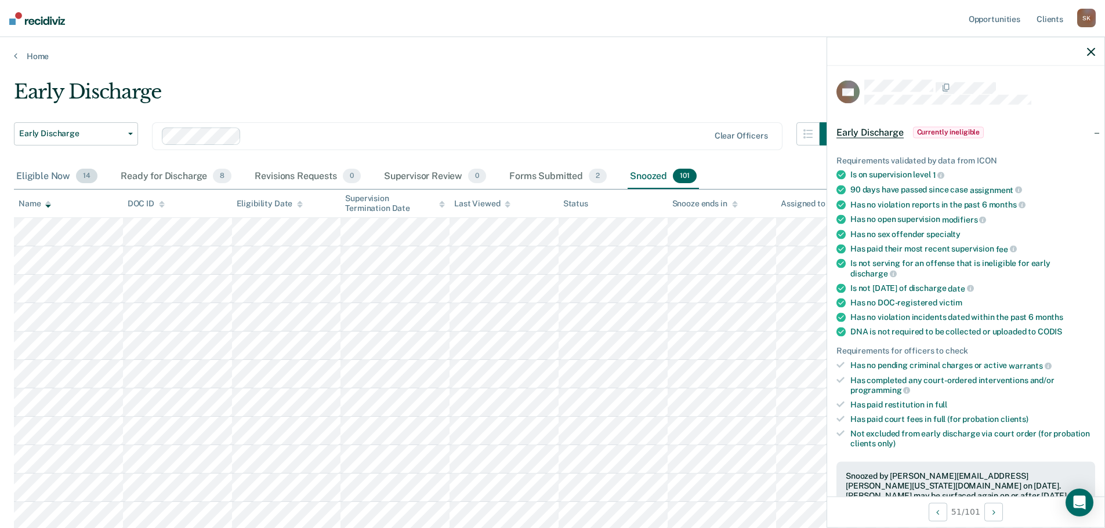
click at [64, 185] on div "Eligible Now 14" at bounding box center [57, 177] width 86 height 26
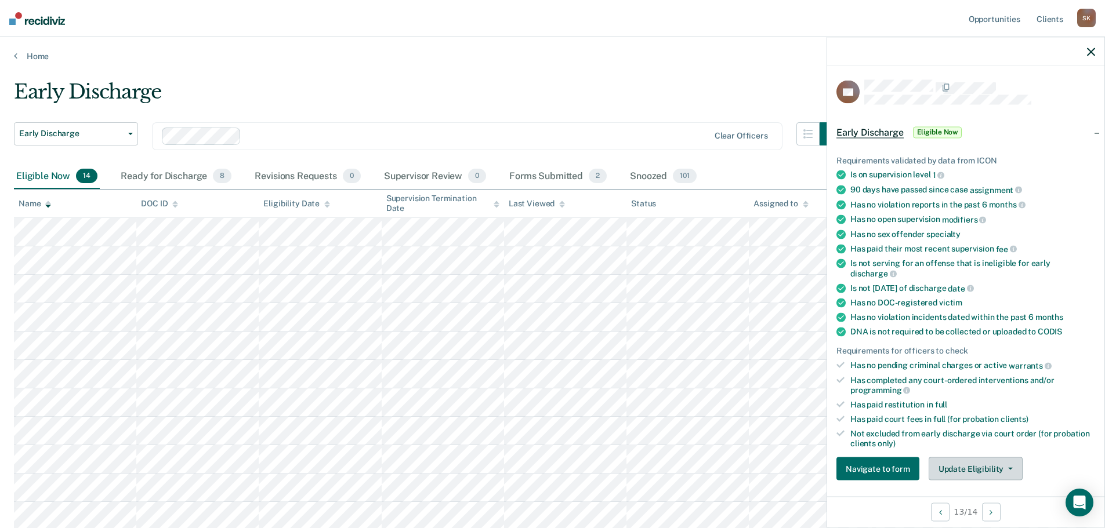
click at [980, 465] on button "Update Eligibility" at bounding box center [976, 469] width 94 height 23
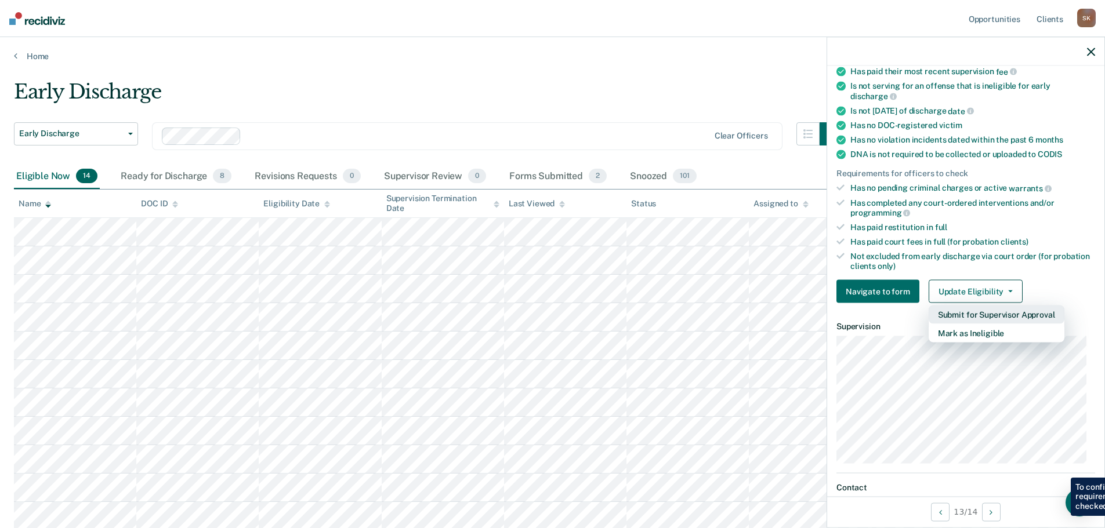
scroll to position [178, 0]
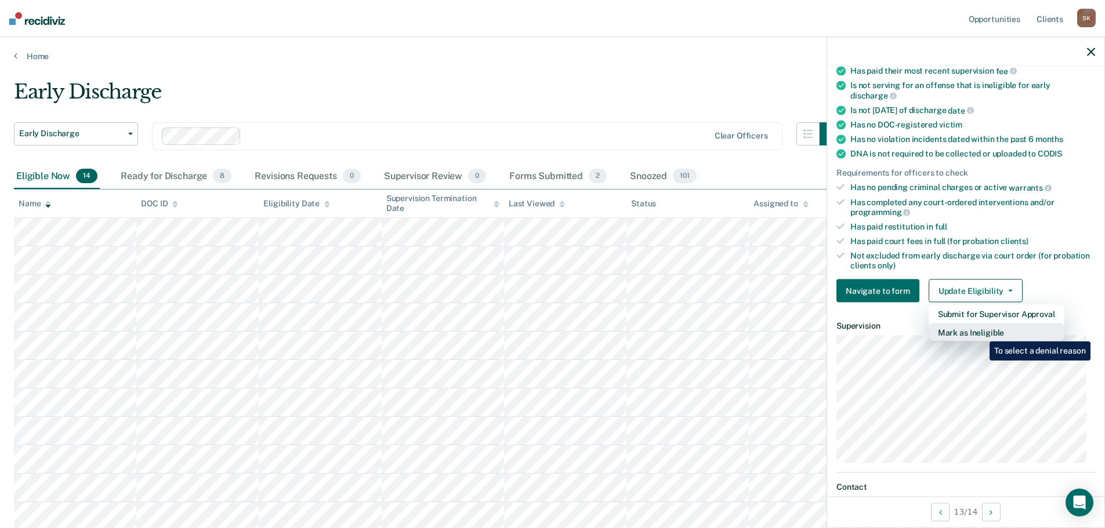
click at [981, 333] on button "Mark as Ineligible" at bounding box center [997, 333] width 136 height 19
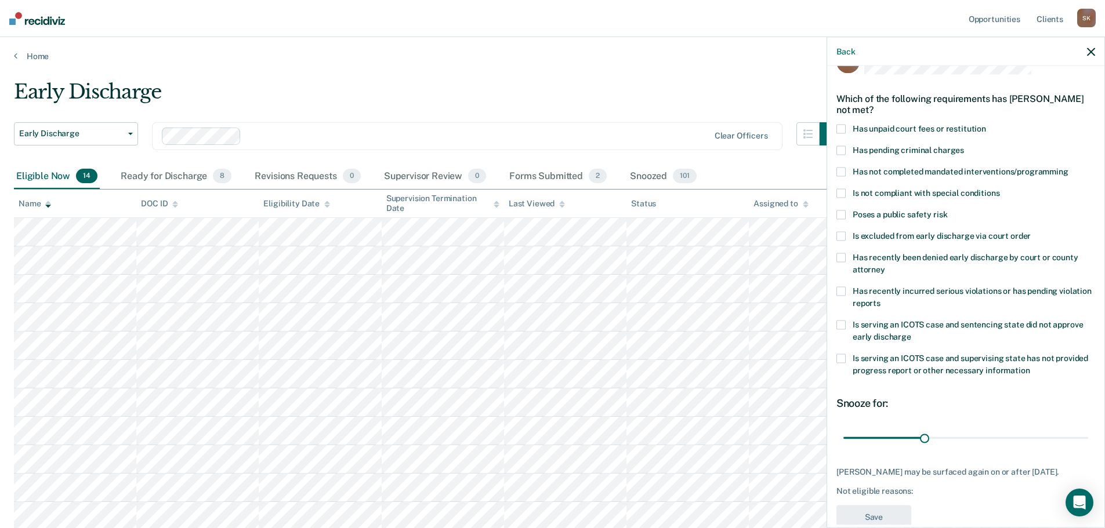
scroll to position [0, 0]
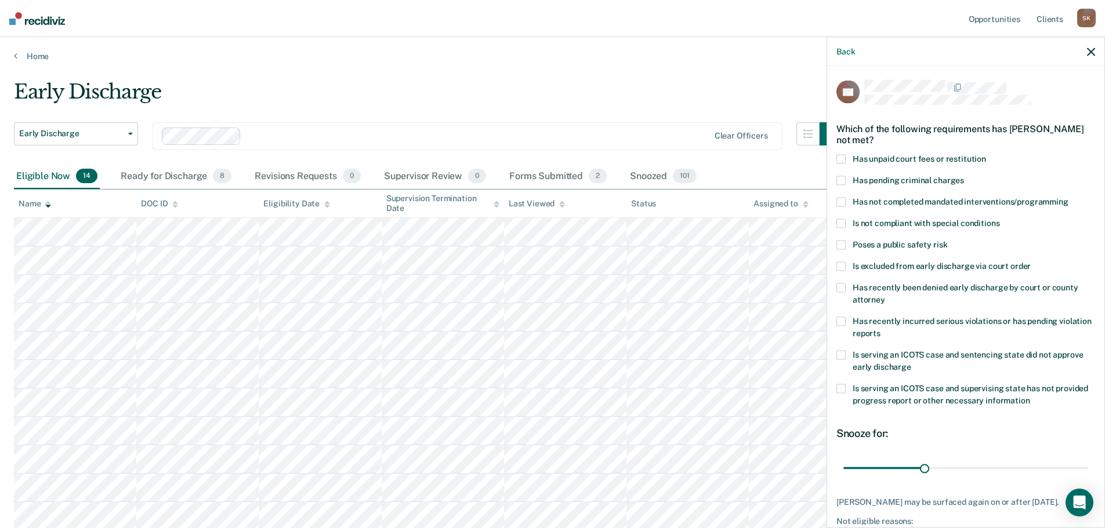
click at [843, 159] on span at bounding box center [840, 159] width 9 height 9
click at [843, 202] on span at bounding box center [840, 202] width 9 height 9
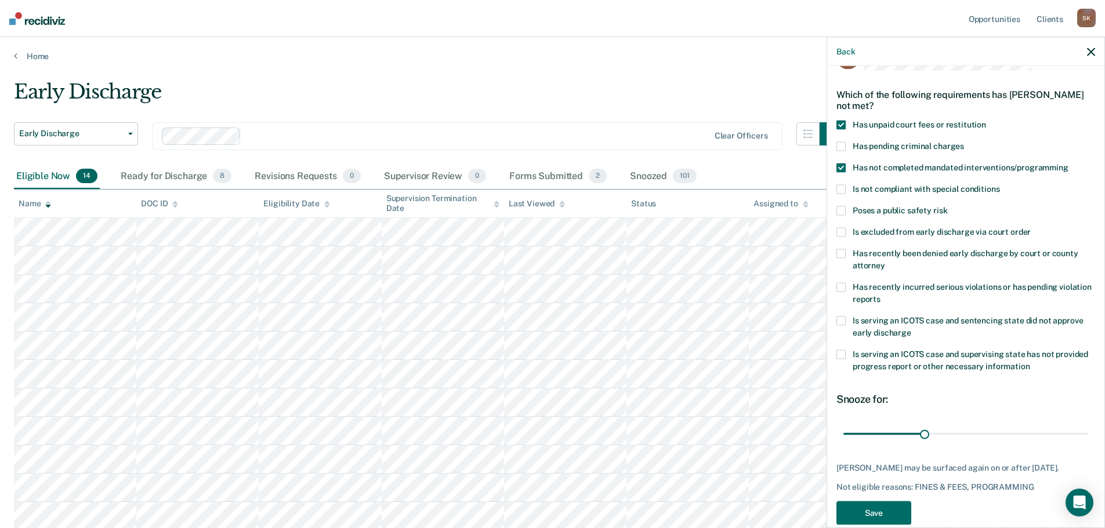
scroll to position [63, 0]
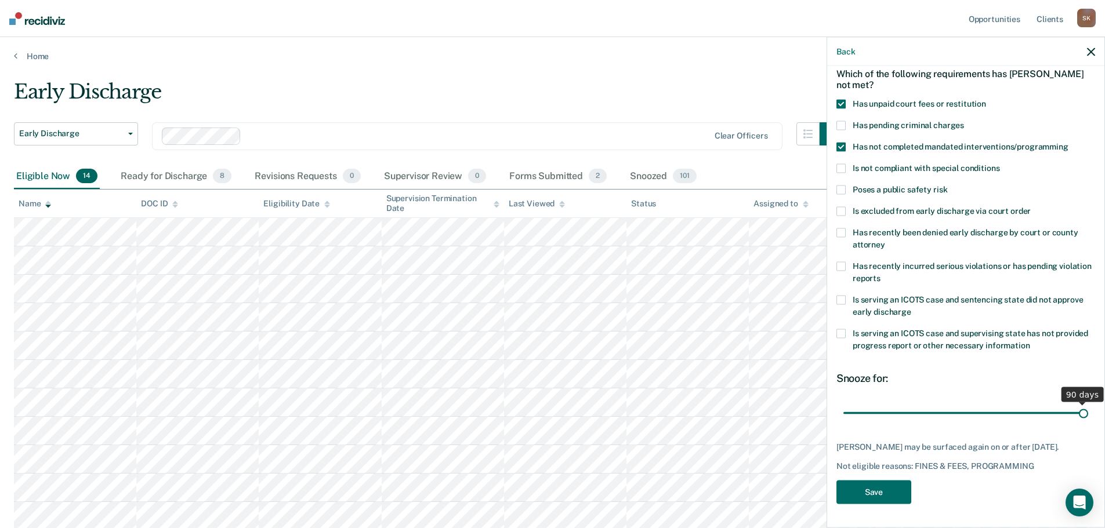
drag, startPoint x: 924, startPoint y: 402, endPoint x: 1122, endPoint y: 418, distance: 199.0
type input "90"
click at [1088, 418] on input "range" at bounding box center [965, 413] width 245 height 20
click at [897, 487] on button "Save" at bounding box center [873, 493] width 75 height 24
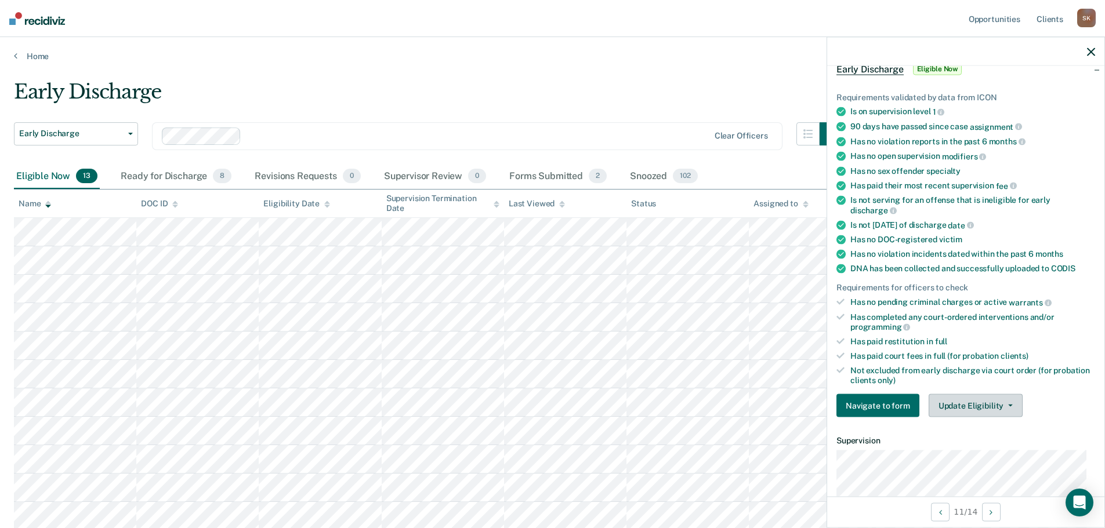
click at [980, 409] on button "Update Eligibility" at bounding box center [976, 405] width 94 height 23
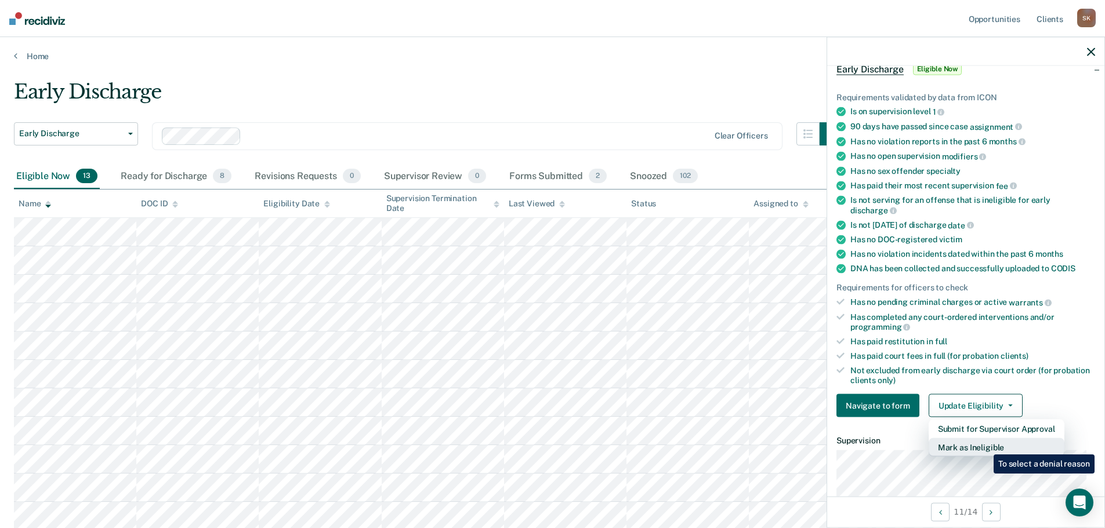
click at [985, 446] on button "Mark as Ineligible" at bounding box center [997, 447] width 136 height 19
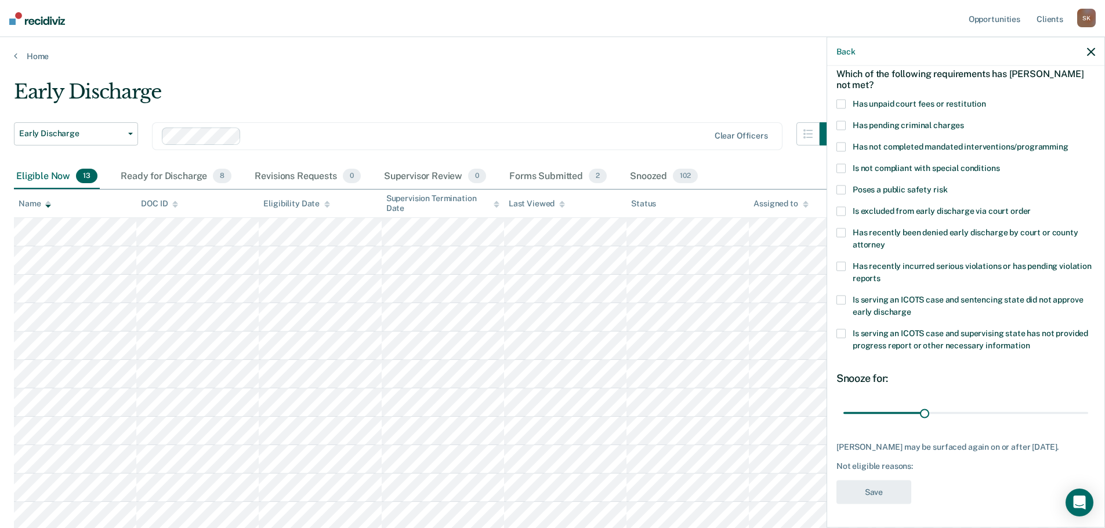
click at [901, 206] on span "Is excluded from early discharge via court order" at bounding box center [942, 210] width 178 height 9
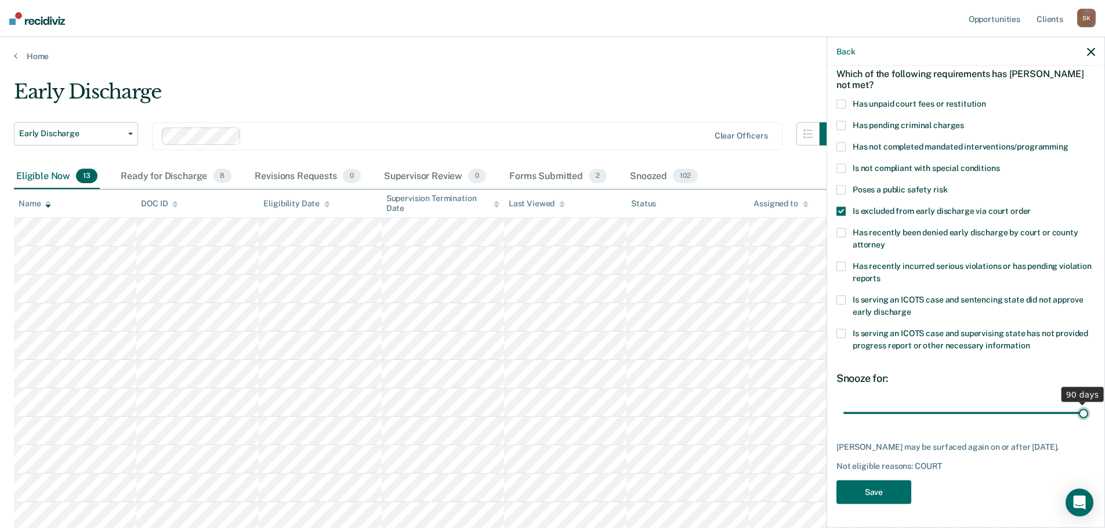
drag, startPoint x: 921, startPoint y: 404, endPoint x: 1093, endPoint y: 411, distance: 171.8
type input "90"
click at [1088, 411] on input "range" at bounding box center [965, 413] width 245 height 20
click at [889, 487] on button "Save" at bounding box center [873, 493] width 75 height 24
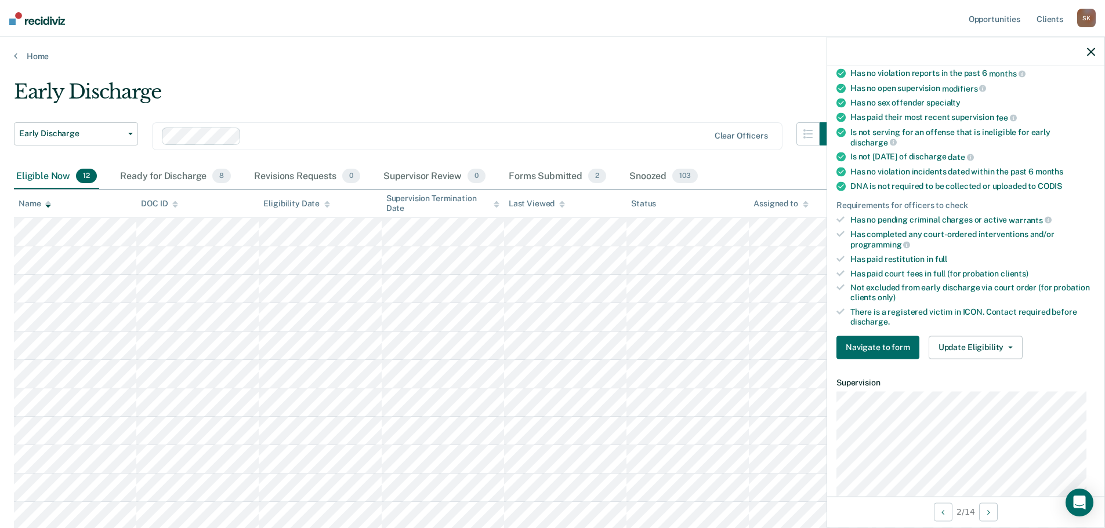
scroll to position [232, 0]
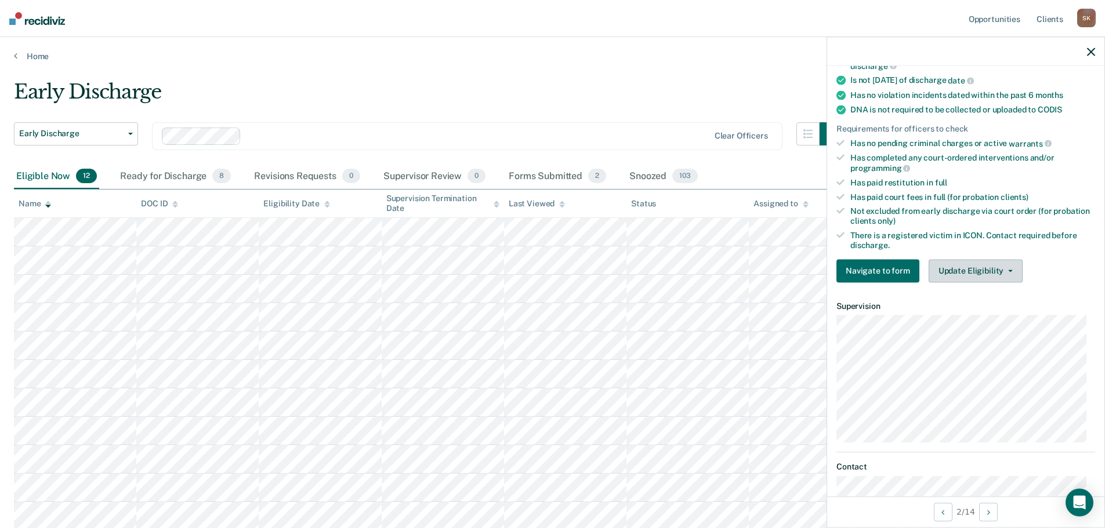
click at [969, 277] on button "Update Eligibility" at bounding box center [976, 270] width 94 height 23
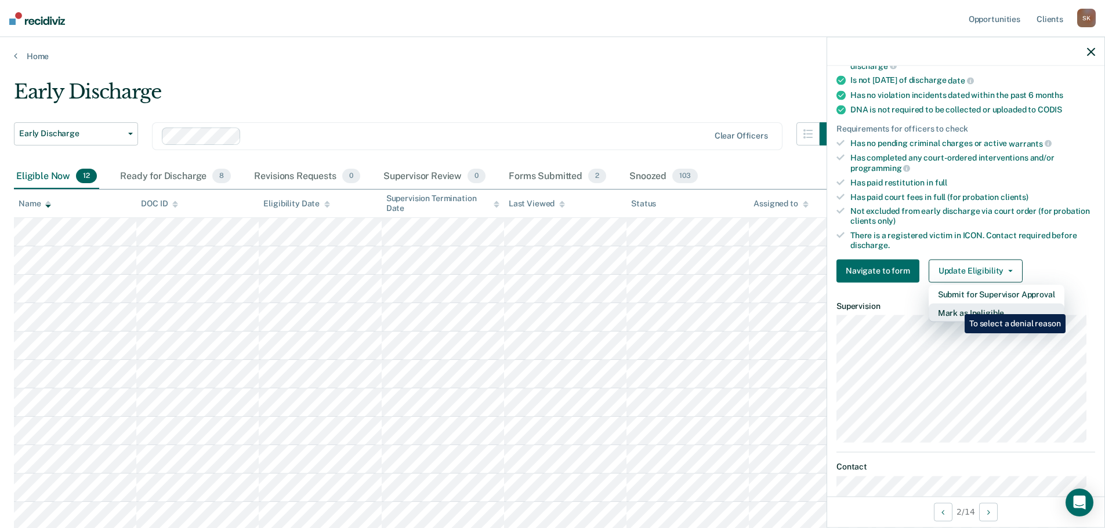
click at [956, 306] on button "Mark as Ineligible" at bounding box center [997, 312] width 136 height 19
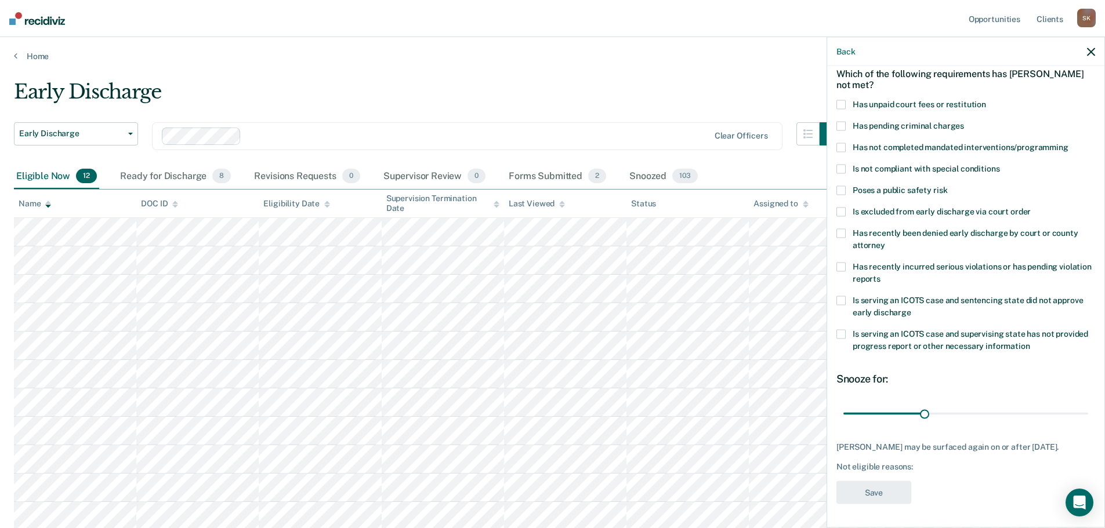
scroll to position [53, 0]
click at [838, 103] on span at bounding box center [840, 106] width 9 height 9
click at [842, 148] on span at bounding box center [840, 148] width 9 height 9
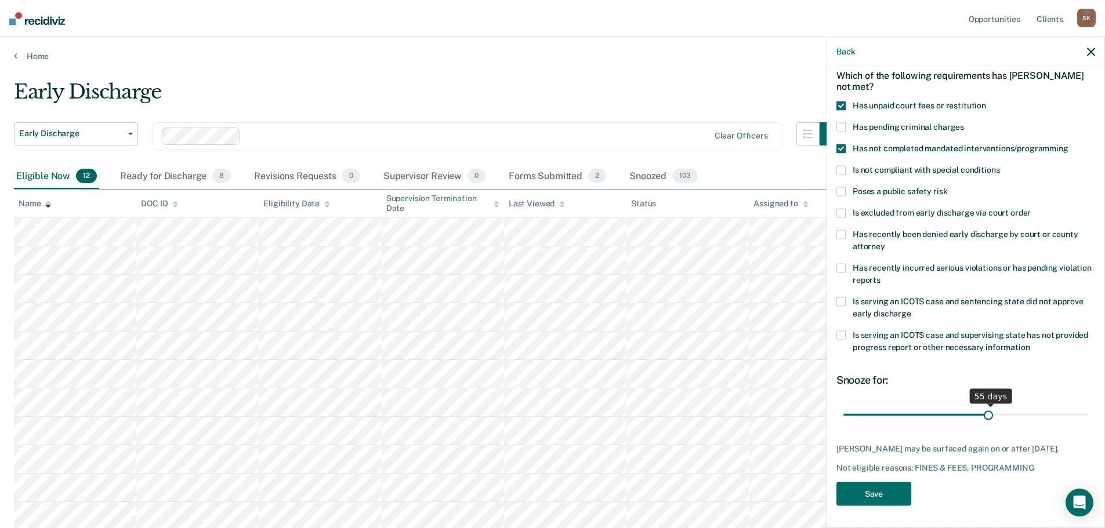
drag, startPoint x: 919, startPoint y: 411, endPoint x: 984, endPoint y: 409, distance: 64.4
click at [984, 409] on input "range" at bounding box center [965, 415] width 245 height 20
type input "56"
click at [988, 409] on input "range" at bounding box center [965, 415] width 245 height 20
click at [886, 490] on button "Save" at bounding box center [873, 495] width 75 height 24
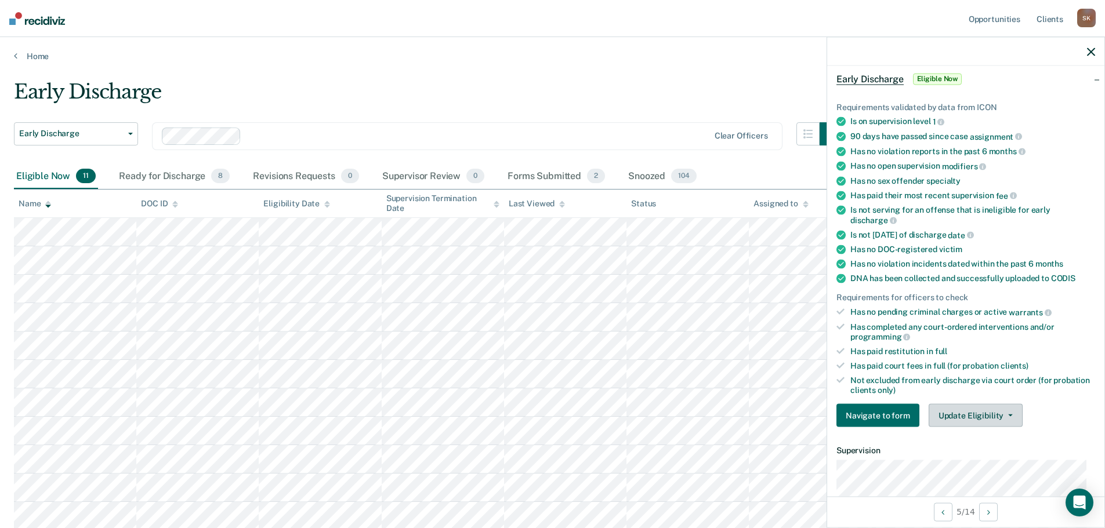
click at [969, 409] on button "Update Eligibility" at bounding box center [976, 415] width 94 height 23
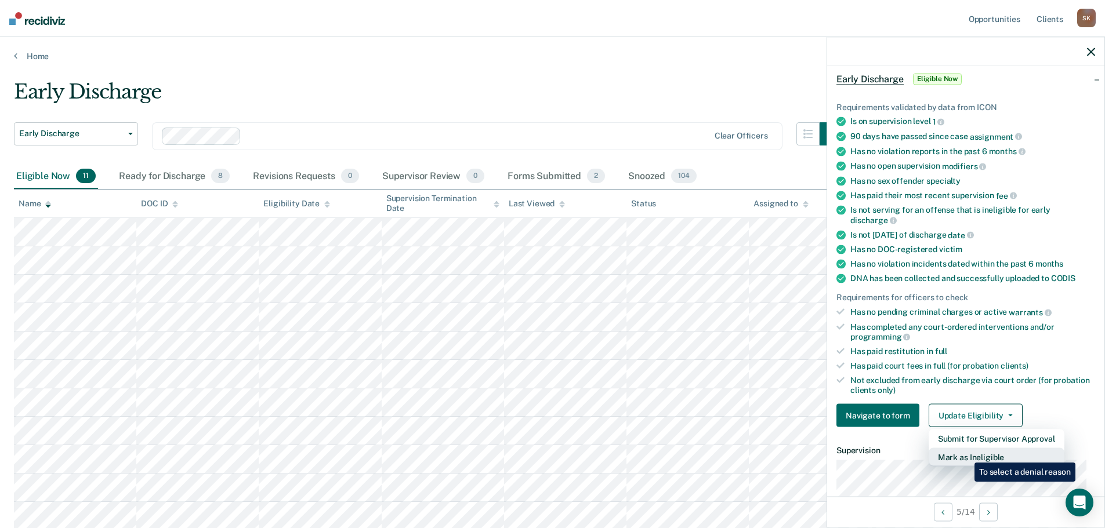
click at [966, 454] on button "Mark as Ineligible" at bounding box center [997, 457] width 136 height 19
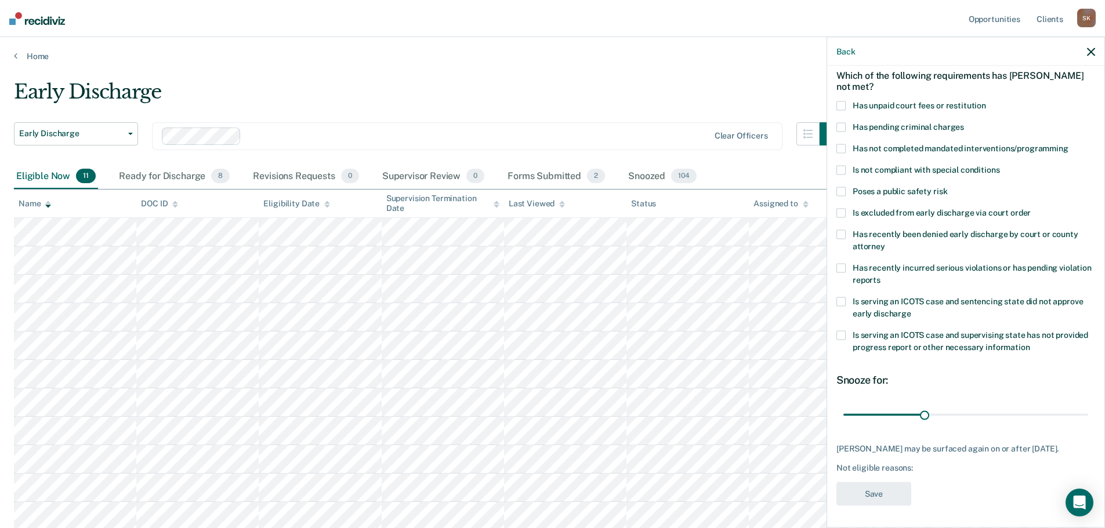
click at [843, 104] on span at bounding box center [840, 106] width 9 height 9
click at [839, 144] on span at bounding box center [840, 148] width 9 height 9
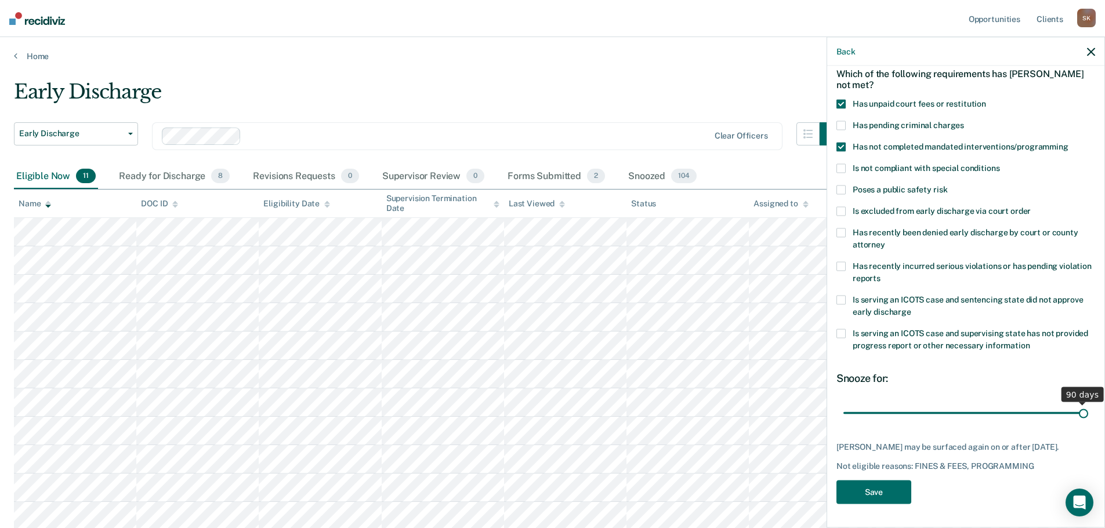
drag, startPoint x: 923, startPoint y: 404, endPoint x: 1102, endPoint y: 404, distance: 179.2
type input "90"
click at [1088, 404] on input "range" at bounding box center [965, 413] width 245 height 20
click at [888, 488] on button "Save" at bounding box center [873, 493] width 75 height 24
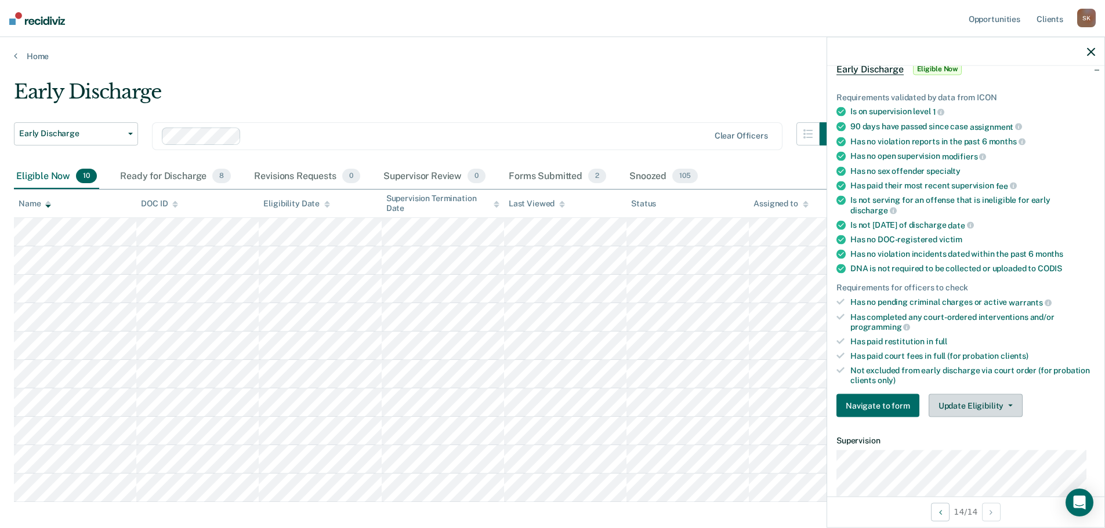
click at [966, 394] on button "Update Eligibility" at bounding box center [976, 405] width 94 height 23
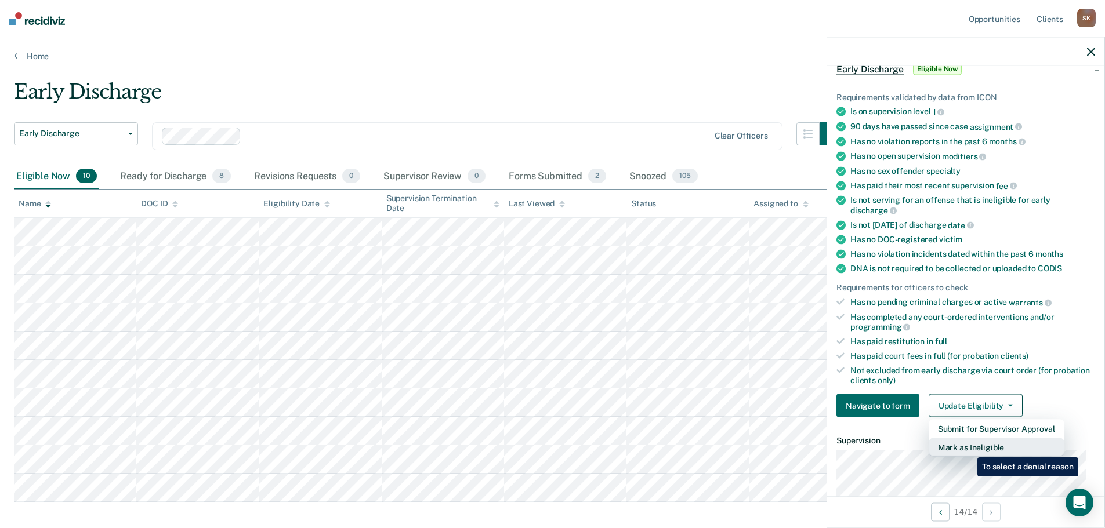
click at [969, 449] on button "Mark as Ineligible" at bounding box center [997, 447] width 136 height 19
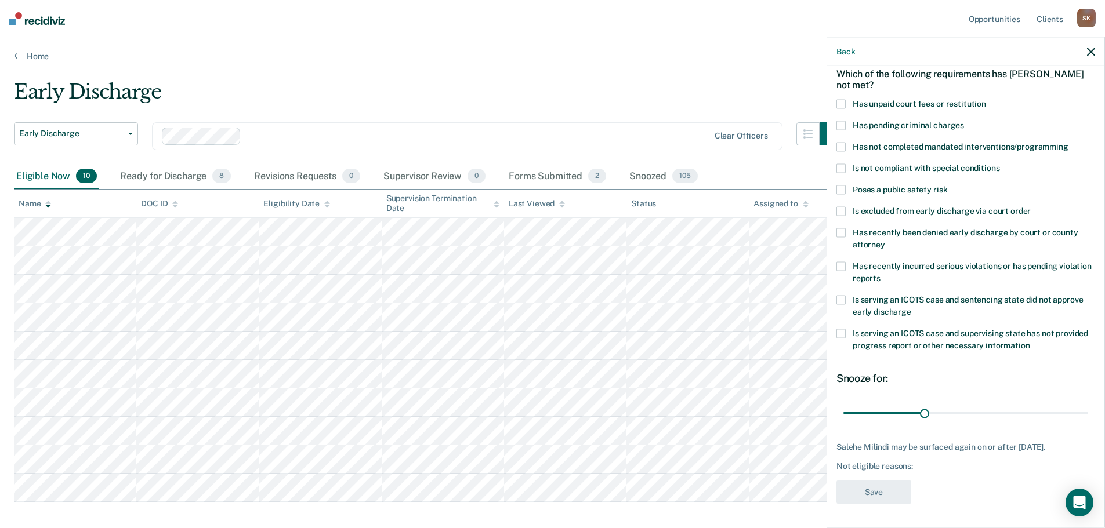
click at [837, 262] on span at bounding box center [840, 266] width 9 height 9
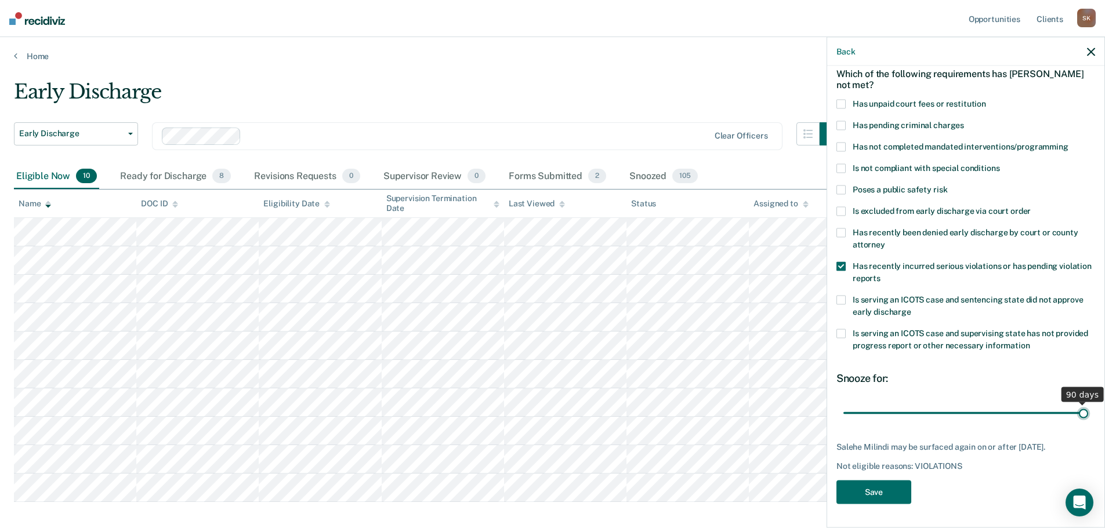
drag, startPoint x: 923, startPoint y: 408, endPoint x: 1118, endPoint y: 422, distance: 195.4
type input "90"
click at [1088, 422] on input "range" at bounding box center [965, 413] width 245 height 20
click at [881, 485] on button "Save" at bounding box center [873, 493] width 75 height 24
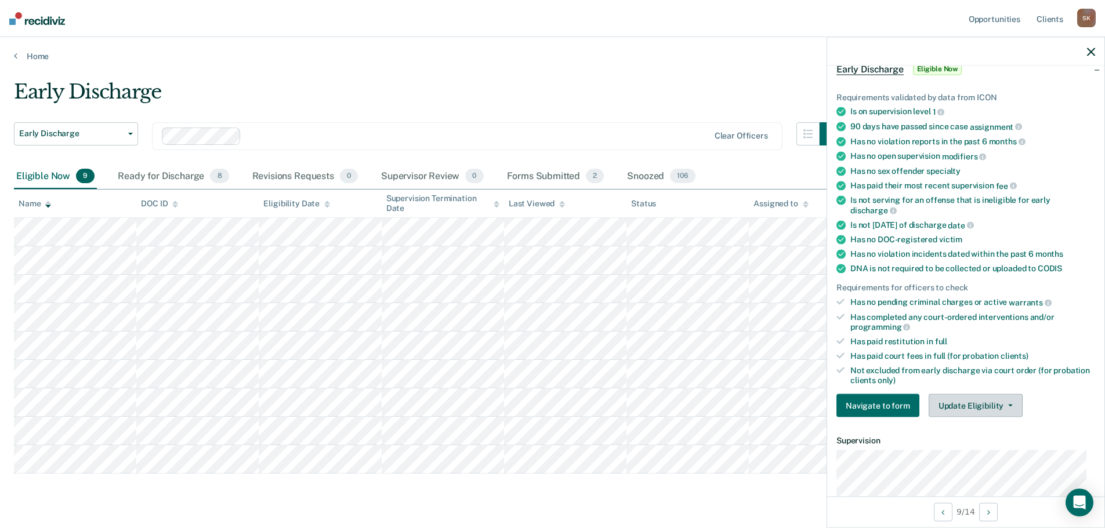
click at [969, 407] on button "Update Eligibility" at bounding box center [976, 405] width 94 height 23
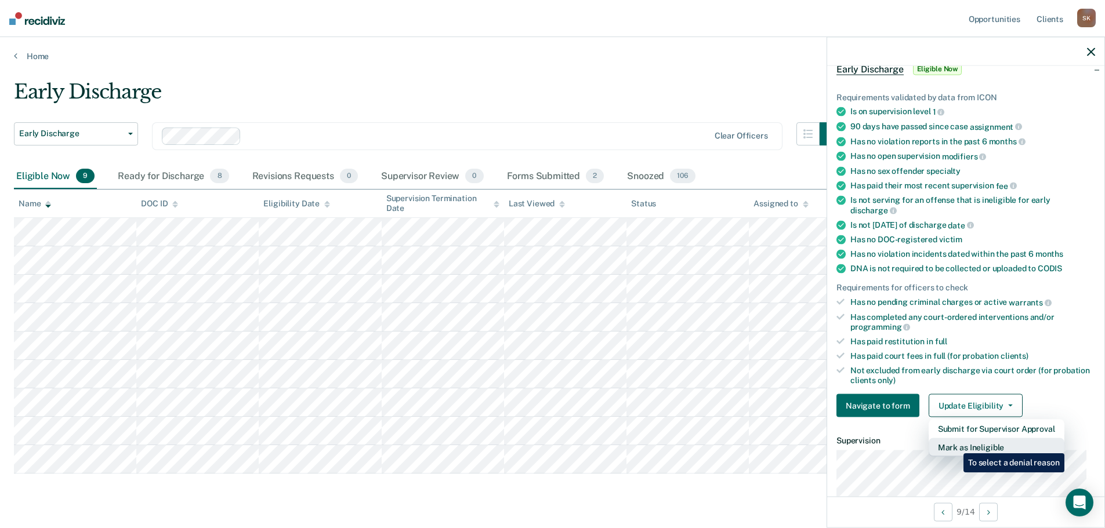
click at [955, 445] on button "Mark as Ineligible" at bounding box center [997, 447] width 136 height 19
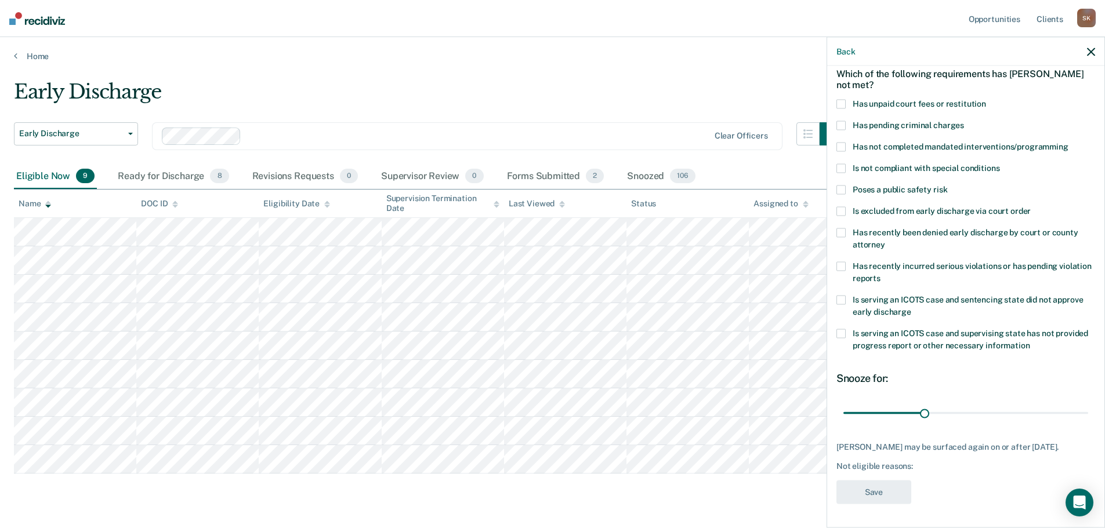
click at [838, 229] on span at bounding box center [840, 233] width 9 height 9
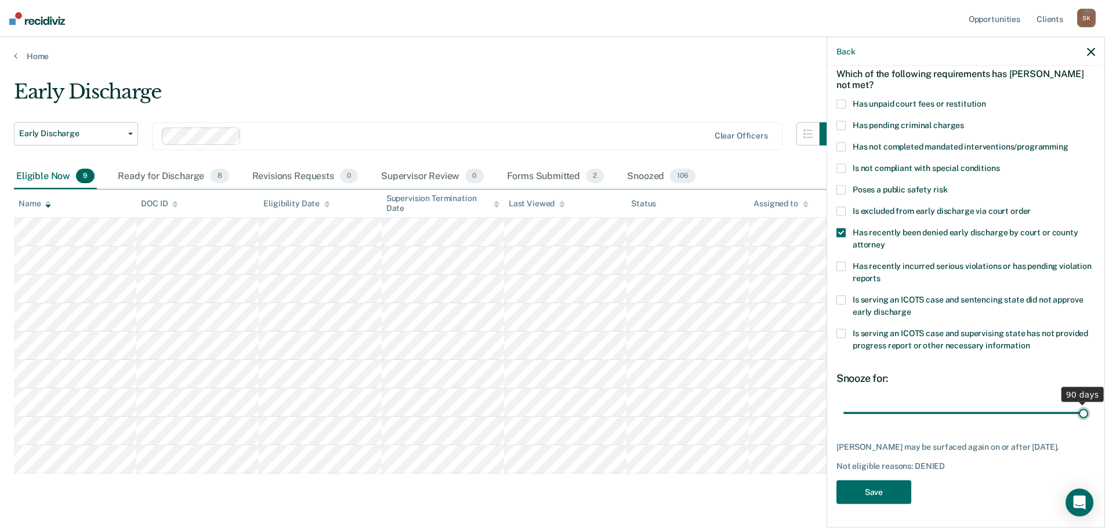
drag, startPoint x: 923, startPoint y: 404, endPoint x: 1109, endPoint y: 404, distance: 185.6
type input "90"
click at [1088, 404] on input "range" at bounding box center [965, 413] width 245 height 20
click at [868, 499] on button "Save" at bounding box center [873, 493] width 75 height 24
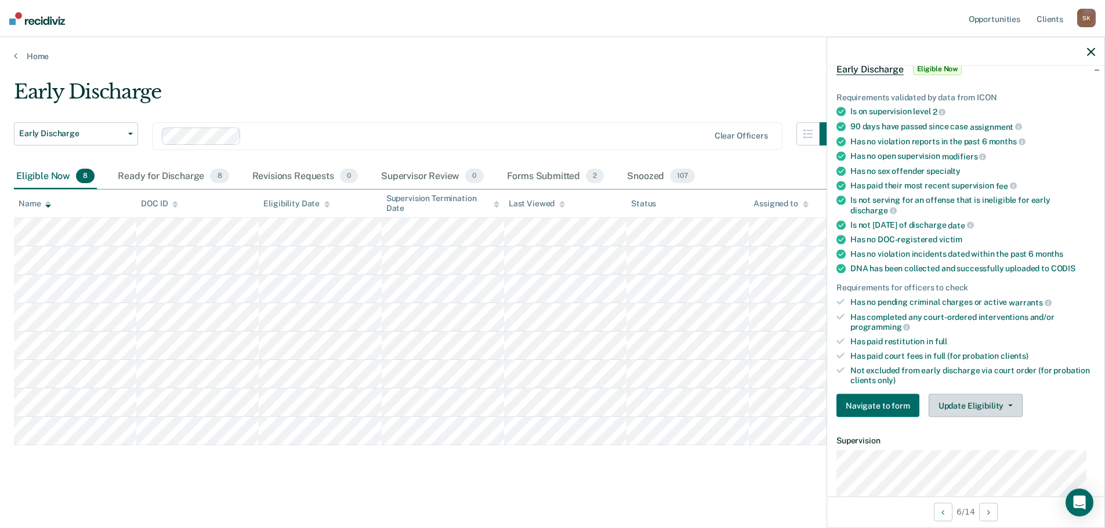
click at [961, 410] on button "Update Eligibility" at bounding box center [976, 405] width 94 height 23
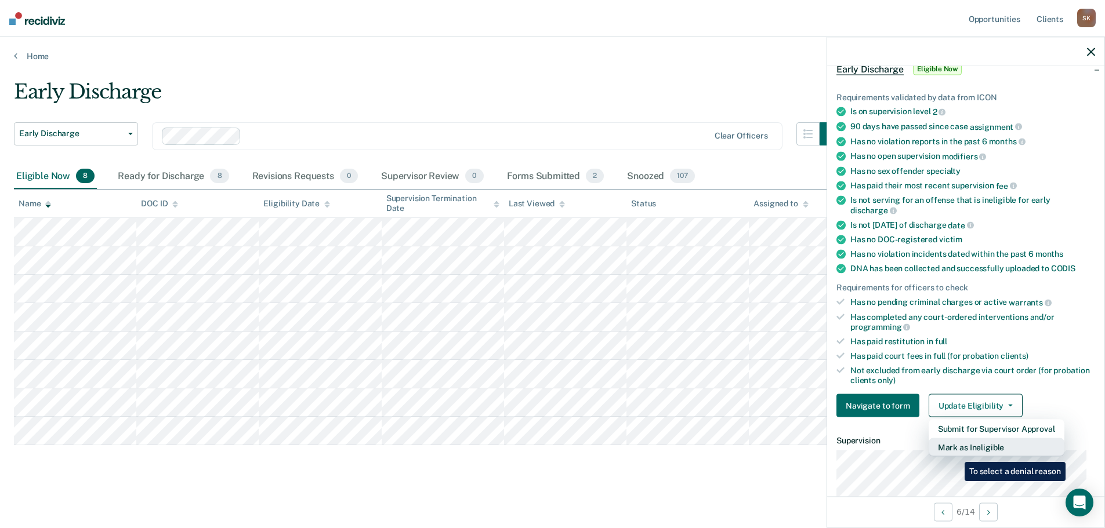
click at [956, 454] on button "Mark as Ineligible" at bounding box center [997, 447] width 136 height 19
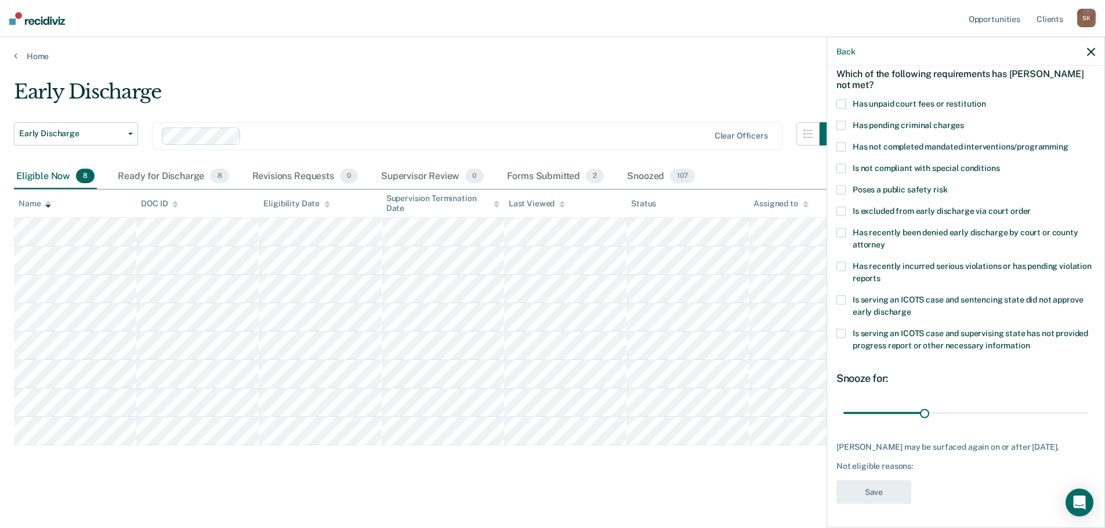
click at [841, 143] on span at bounding box center [840, 147] width 9 height 9
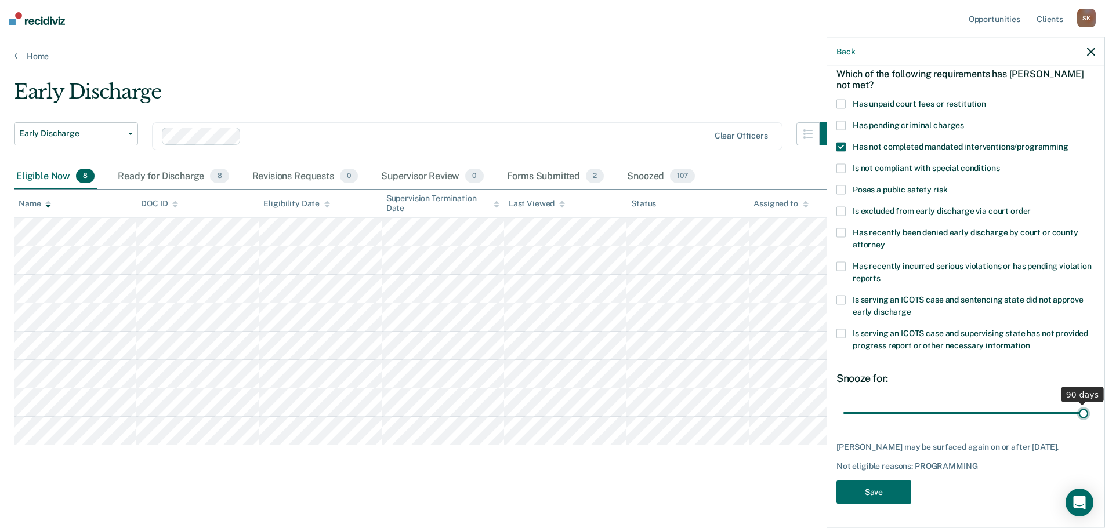
drag, startPoint x: 925, startPoint y: 403, endPoint x: 1087, endPoint y: 421, distance: 163.5
type input "90"
click at [1087, 421] on input "range" at bounding box center [965, 413] width 245 height 20
click at [874, 491] on button "Save" at bounding box center [873, 493] width 75 height 24
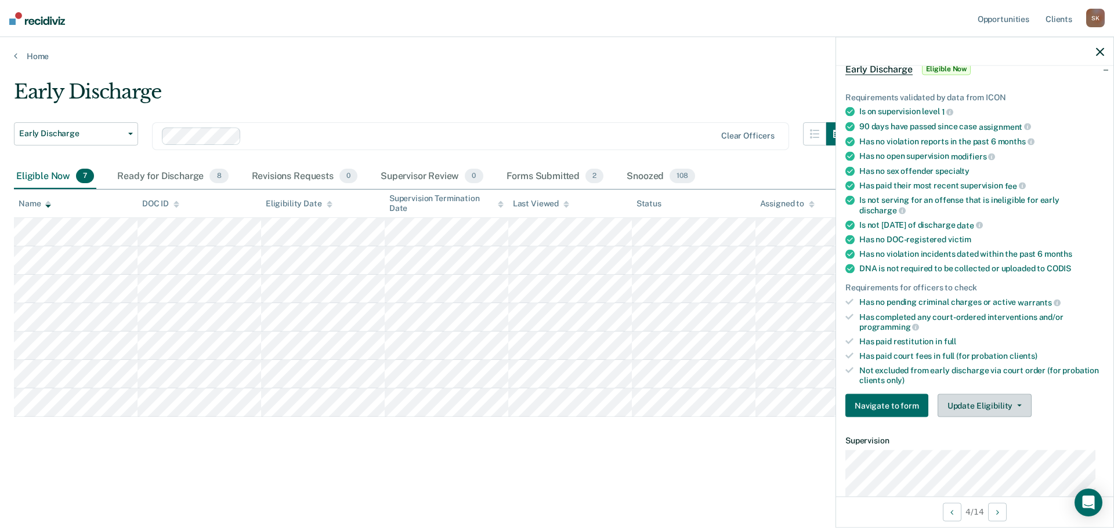
click at [962, 397] on button "Update Eligibility" at bounding box center [984, 405] width 94 height 23
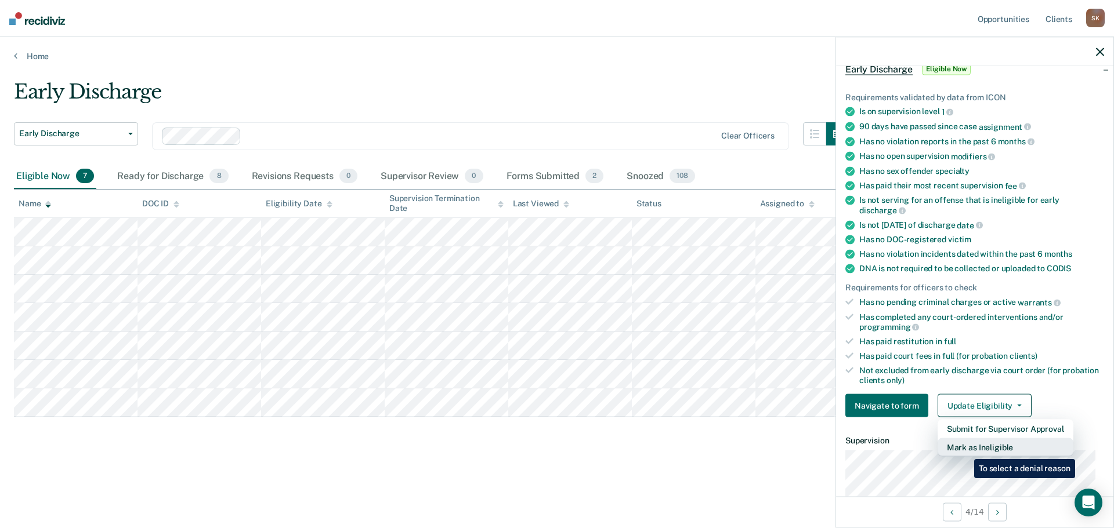
click at [965, 451] on button "Mark as Ineligible" at bounding box center [1005, 447] width 136 height 19
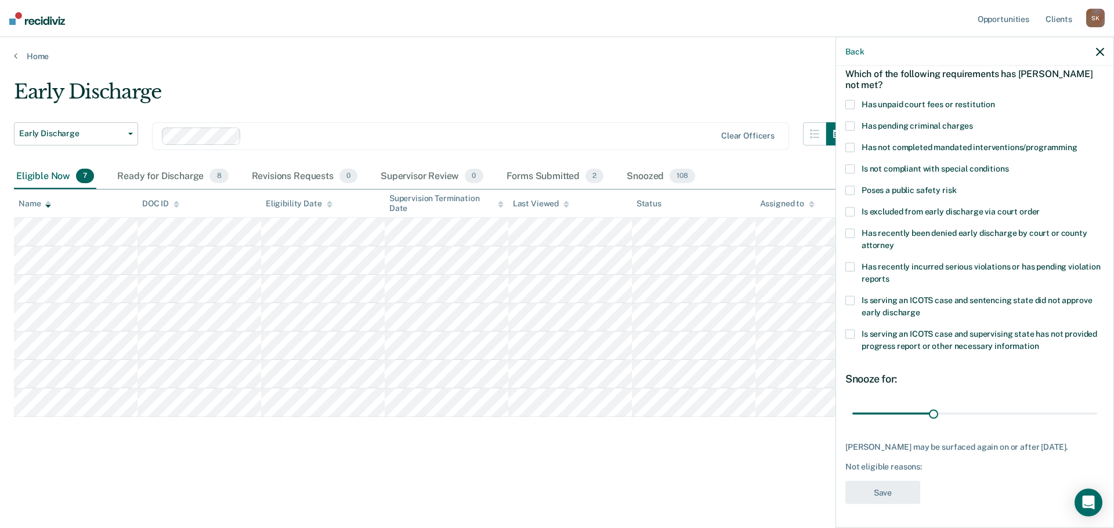
scroll to position [53, 0]
click at [849, 125] on span at bounding box center [849, 127] width 9 height 9
click at [852, 267] on span at bounding box center [849, 268] width 9 height 9
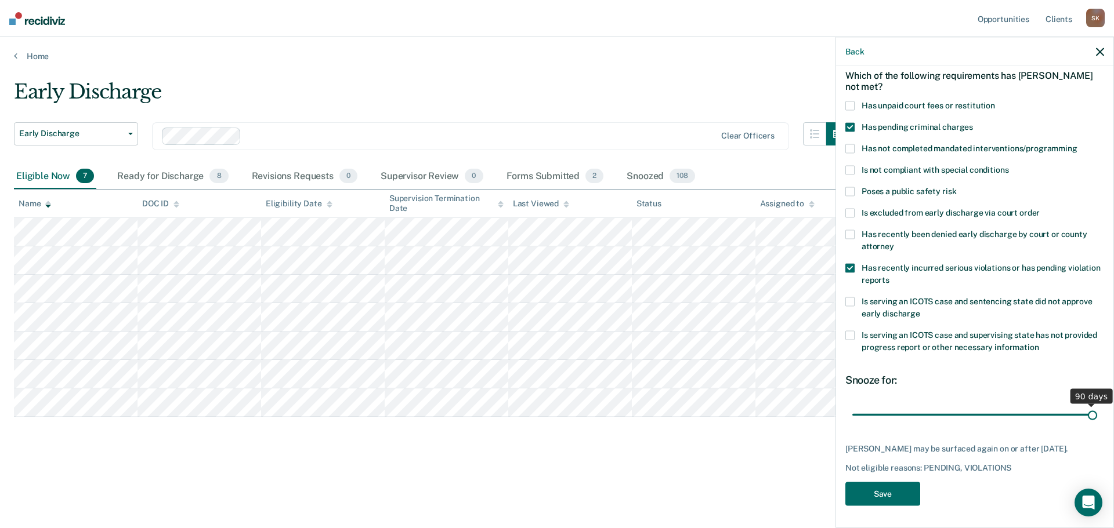
drag, startPoint x: 929, startPoint y: 412, endPoint x: 1103, endPoint y: 430, distance: 175.5
type input "90"
click at [1097, 425] on input "range" at bounding box center [974, 415] width 245 height 20
click at [876, 494] on button "Save" at bounding box center [882, 495] width 75 height 24
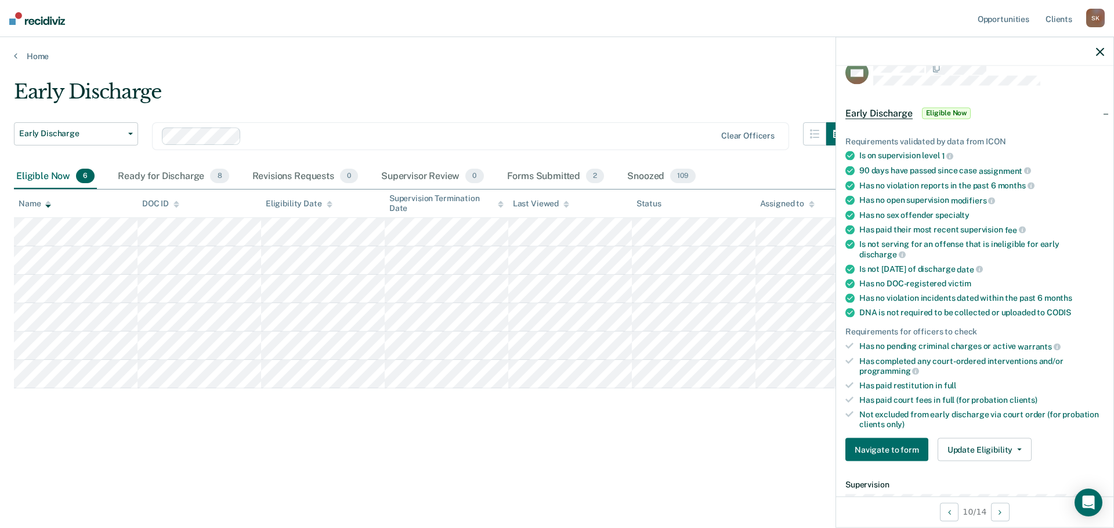
scroll to position [0, 0]
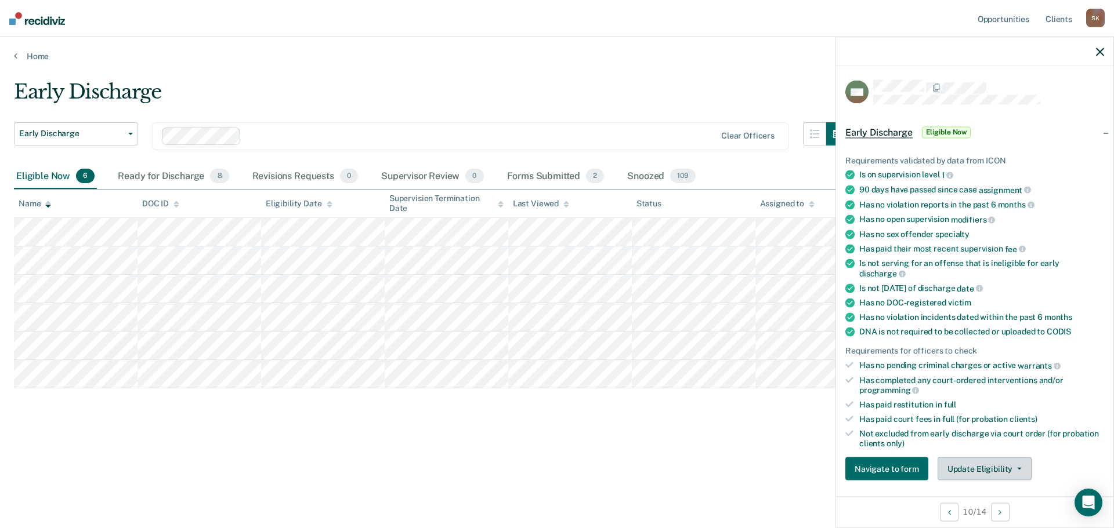
click at [963, 464] on button "Update Eligibility" at bounding box center [984, 469] width 94 height 23
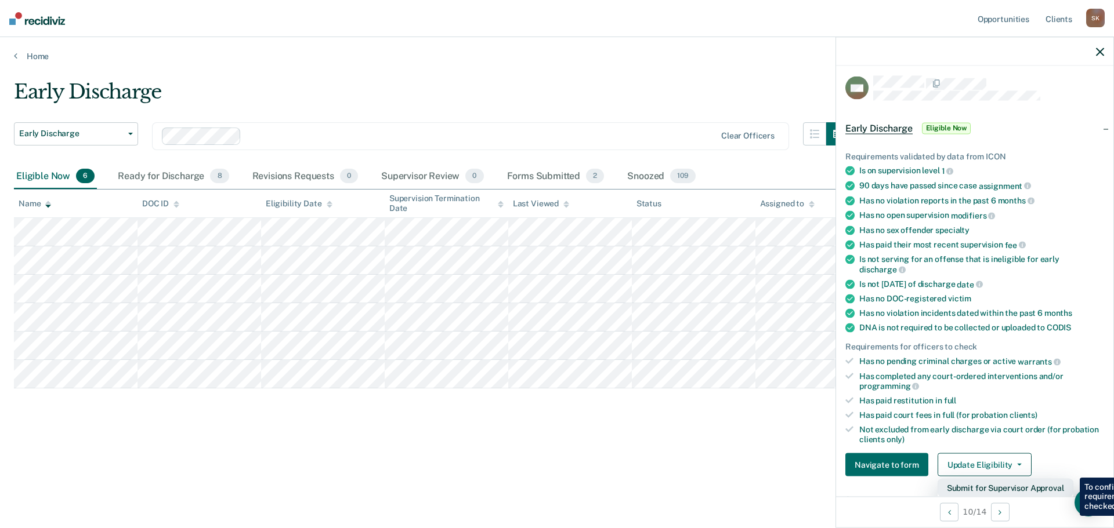
scroll to position [120, 0]
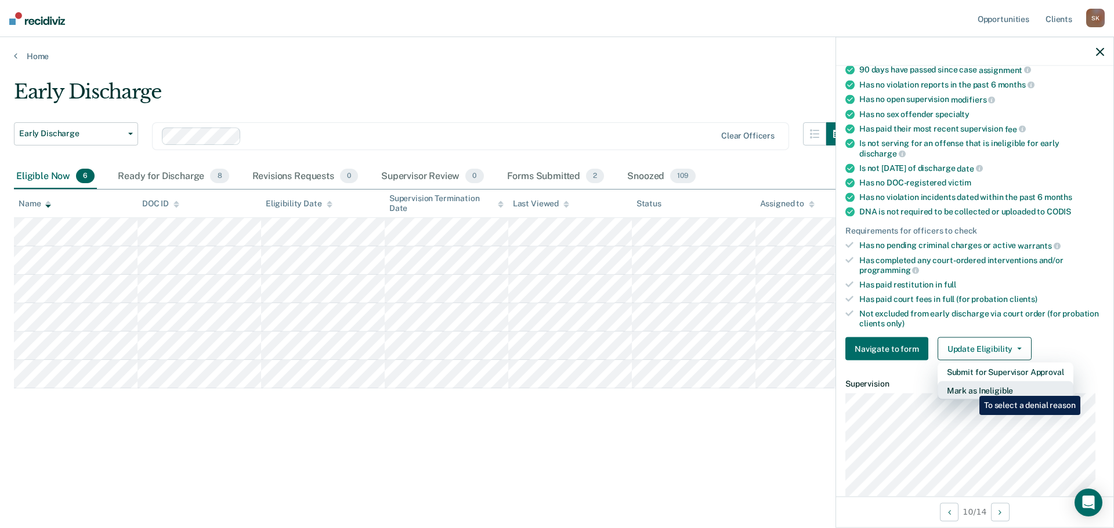
click at [970, 388] on button "Mark as Ineligible" at bounding box center [1005, 391] width 136 height 19
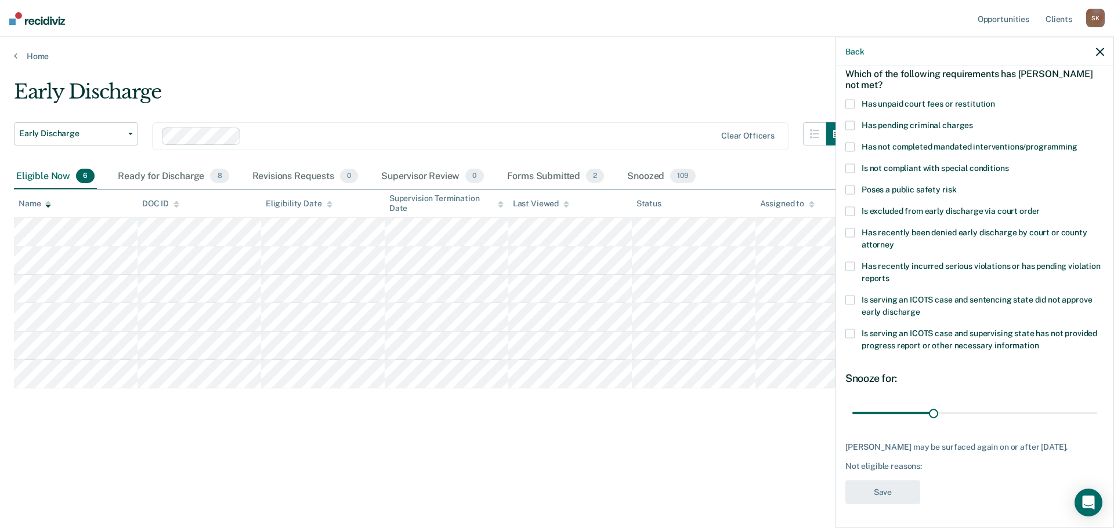
click at [859, 262] on label "Has recently incurred serious violations or has pending violation reports" at bounding box center [974, 274] width 259 height 24
drag, startPoint x: 934, startPoint y: 403, endPoint x: 990, endPoint y: 404, distance: 55.7
click at [990, 404] on input "range" at bounding box center [974, 413] width 245 height 20
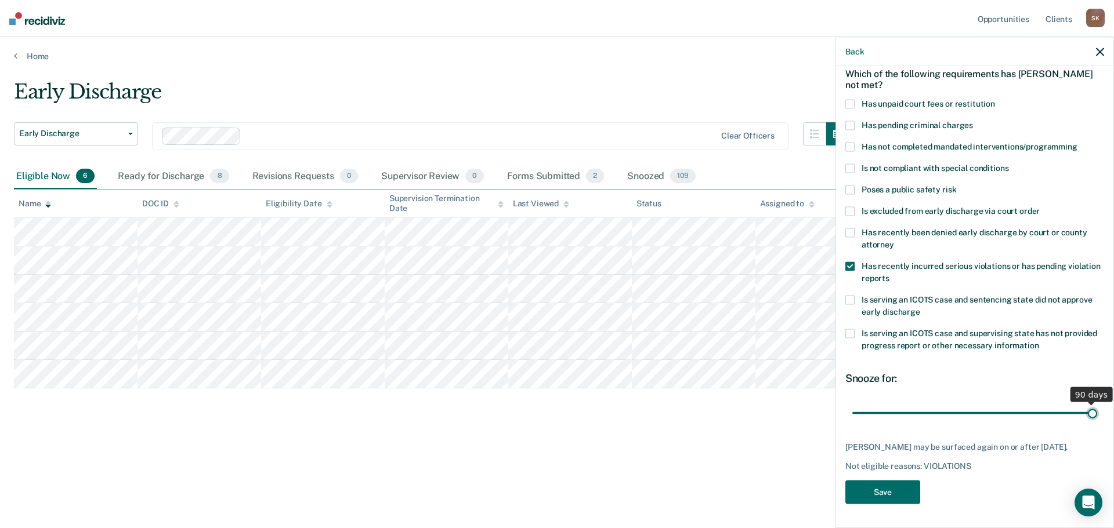
drag, startPoint x: 989, startPoint y: 404, endPoint x: 1103, endPoint y: 407, distance: 114.3
type input "90"
click at [1097, 407] on input "range" at bounding box center [974, 413] width 245 height 20
click at [900, 489] on button "Save" at bounding box center [882, 493] width 75 height 24
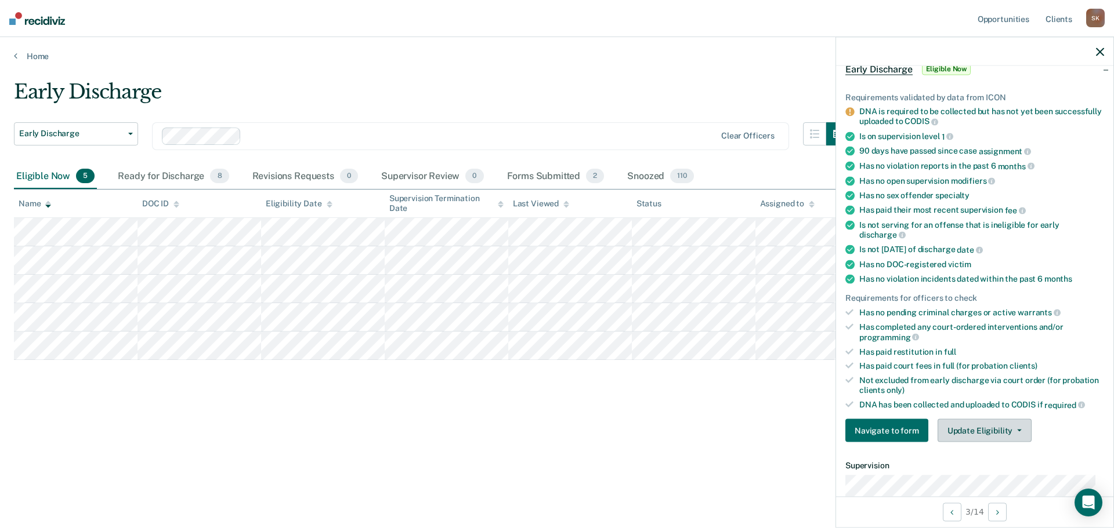
click at [965, 430] on button "Update Eligibility" at bounding box center [984, 430] width 94 height 23
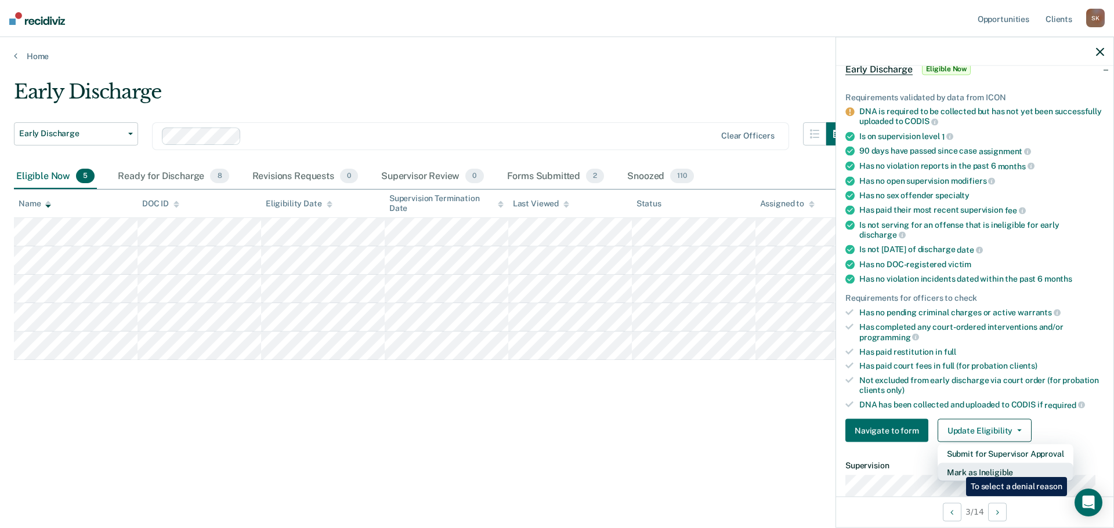
click at [957, 469] on button "Mark as Ineligible" at bounding box center [1005, 472] width 136 height 19
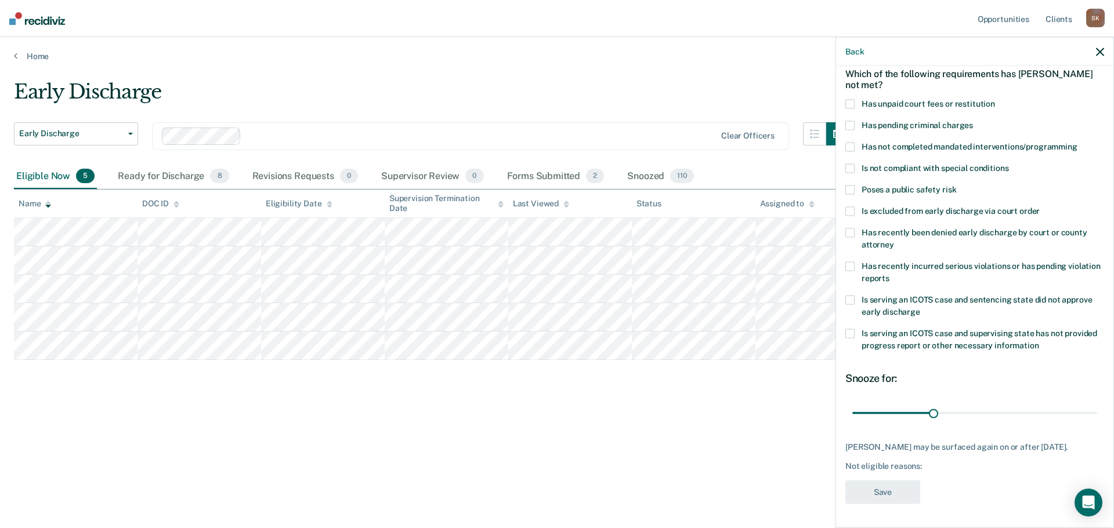
click at [851, 100] on span at bounding box center [849, 104] width 9 height 9
click at [855, 143] on label "Has not completed mandated interventions/programming" at bounding box center [974, 149] width 259 height 12
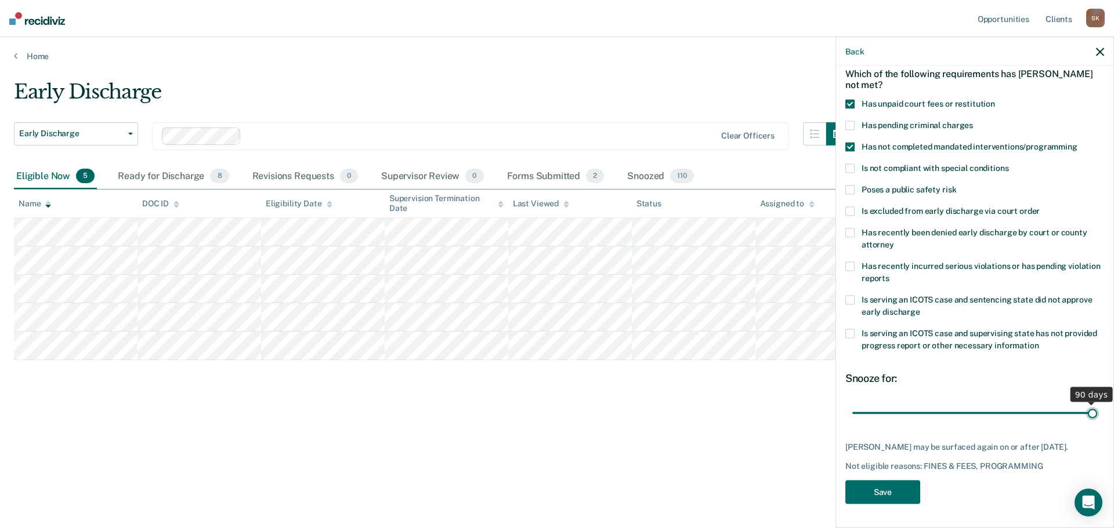
drag, startPoint x: 927, startPoint y: 404, endPoint x: 1101, endPoint y: 404, distance: 174.0
type input "90"
click at [1097, 404] on input "range" at bounding box center [974, 413] width 245 height 20
click at [886, 497] on button "Save" at bounding box center [882, 493] width 75 height 24
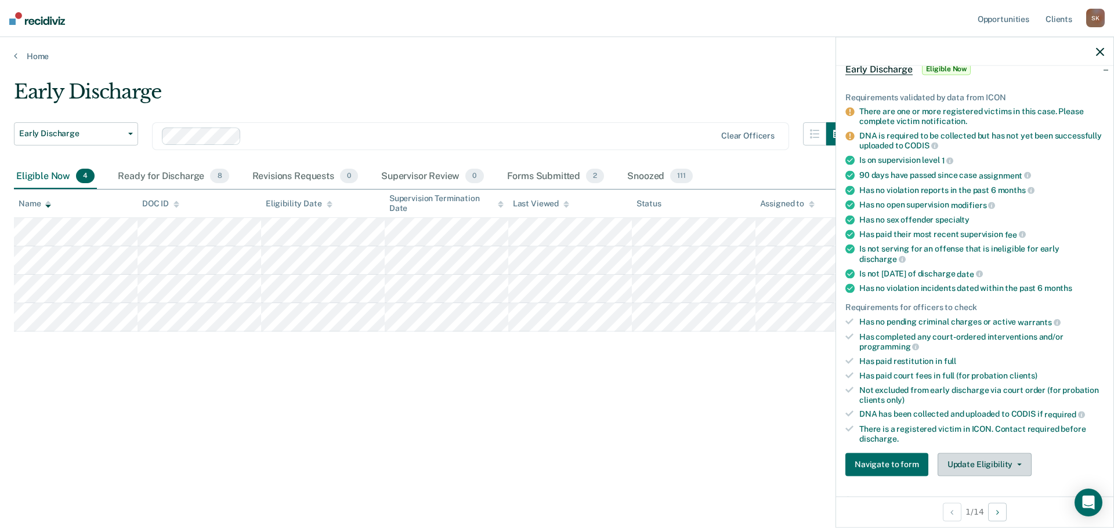
click at [987, 458] on button "Update Eligibility" at bounding box center [984, 464] width 94 height 23
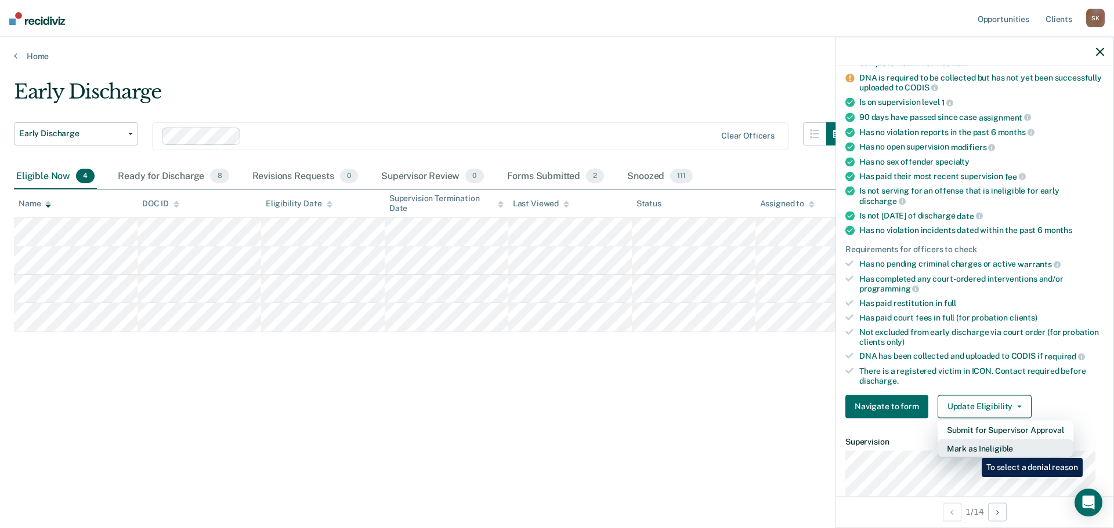
click at [973, 450] on button "Mark as Ineligible" at bounding box center [1005, 448] width 136 height 19
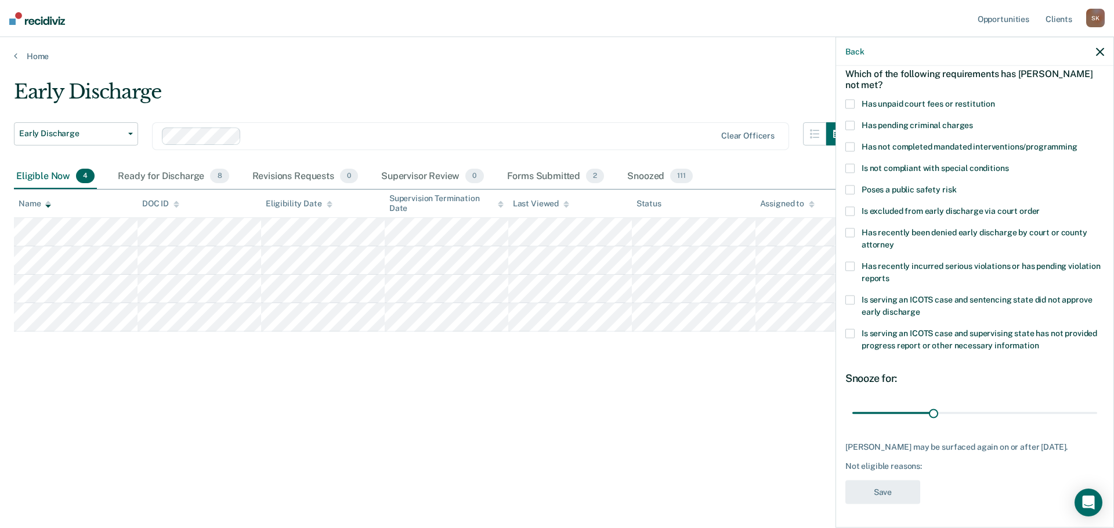
click at [853, 143] on span at bounding box center [849, 147] width 9 height 9
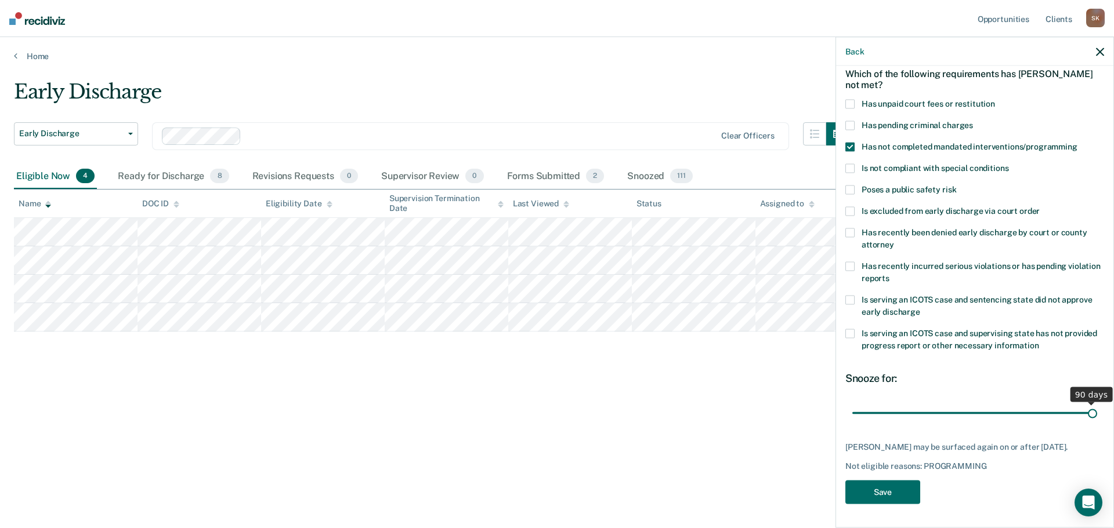
drag, startPoint x: 930, startPoint y: 405, endPoint x: 1142, endPoint y: 405, distance: 211.7
type input "90"
click at [1097, 405] on input "range" at bounding box center [974, 413] width 245 height 20
click at [889, 489] on button "Save" at bounding box center [882, 493] width 75 height 24
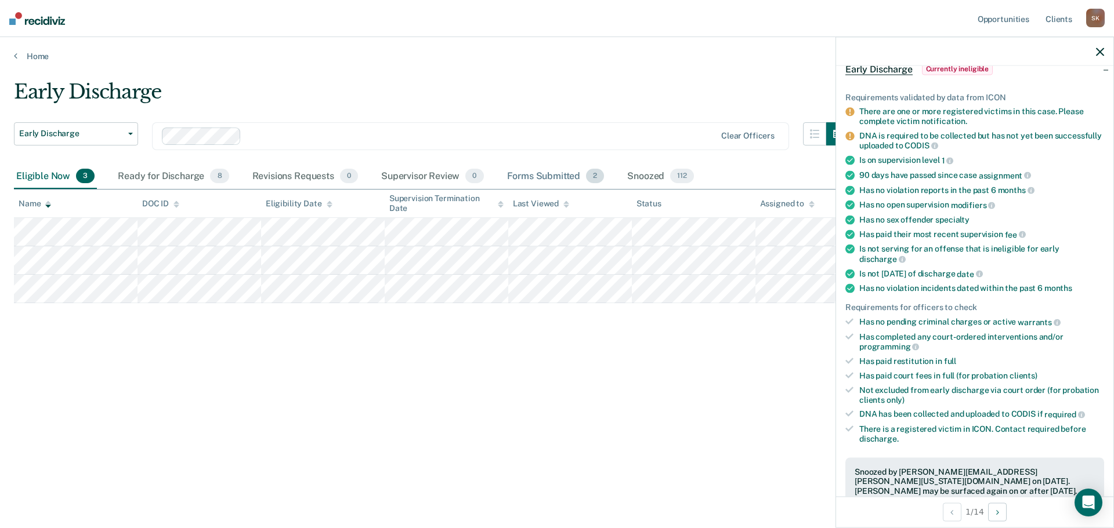
click at [548, 171] on div "Forms Submitted 2" at bounding box center [556, 177] width 102 height 26
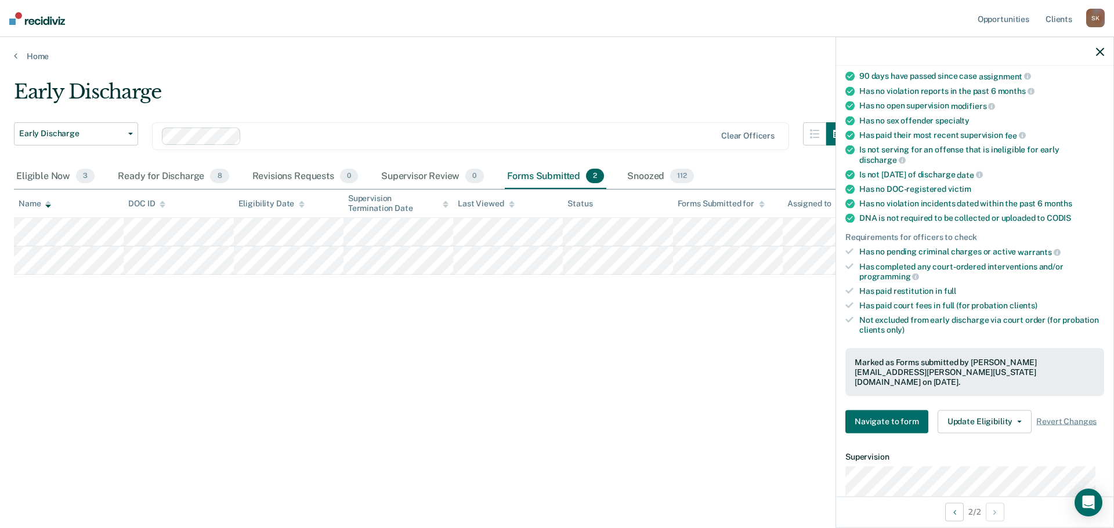
scroll to position [331, 0]
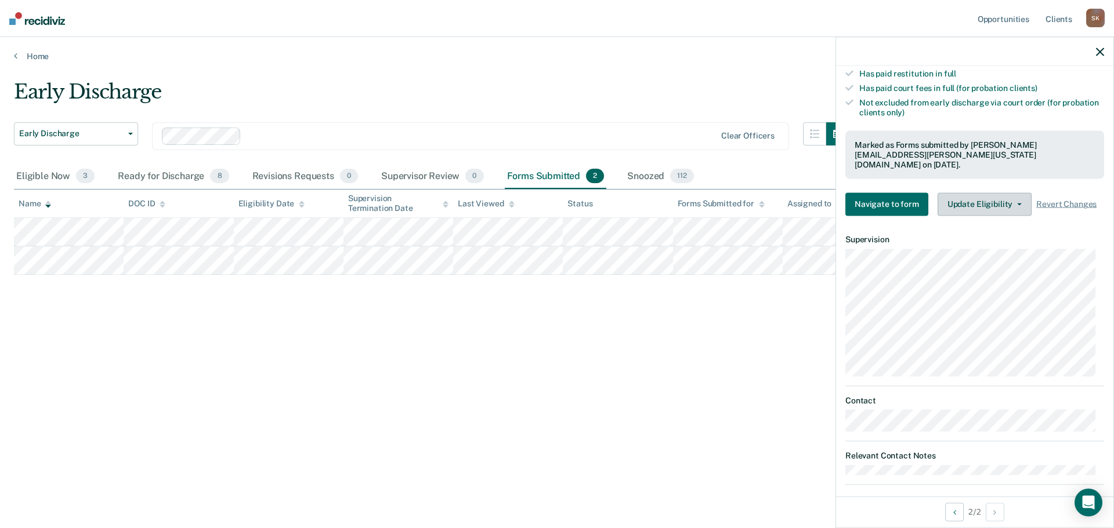
click at [1001, 198] on button "Update Eligibility" at bounding box center [984, 204] width 94 height 23
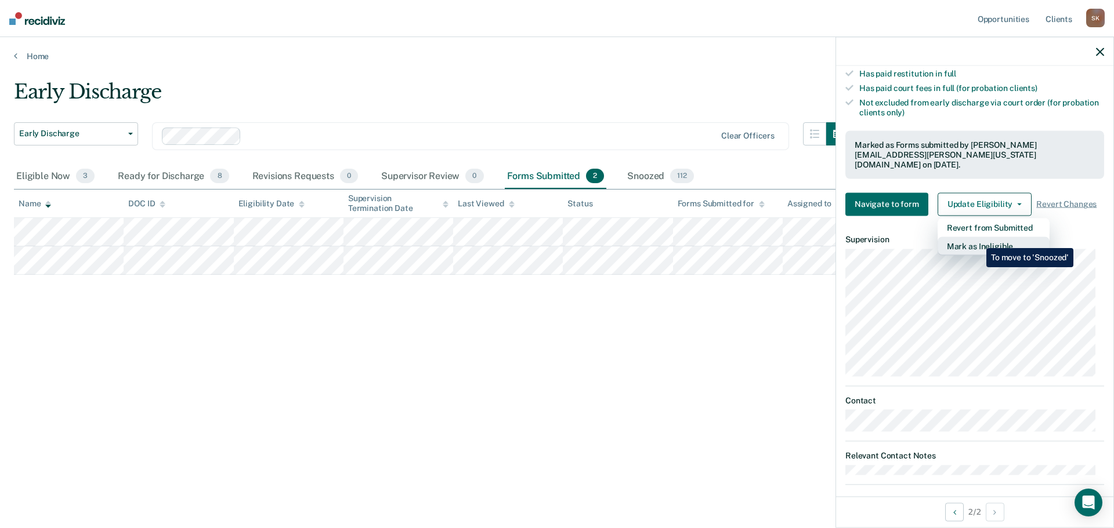
click at [977, 240] on button "Mark as Ineligible" at bounding box center [993, 246] width 112 height 19
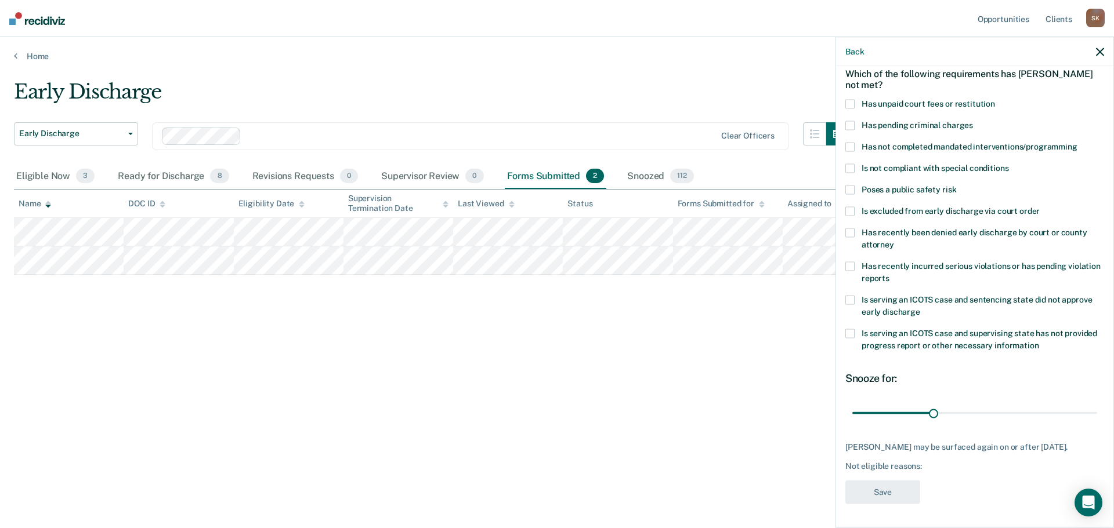
scroll to position [53, 0]
click at [874, 238] on label "Has recently been denied early discharge by court or county attorney" at bounding box center [974, 242] width 259 height 24
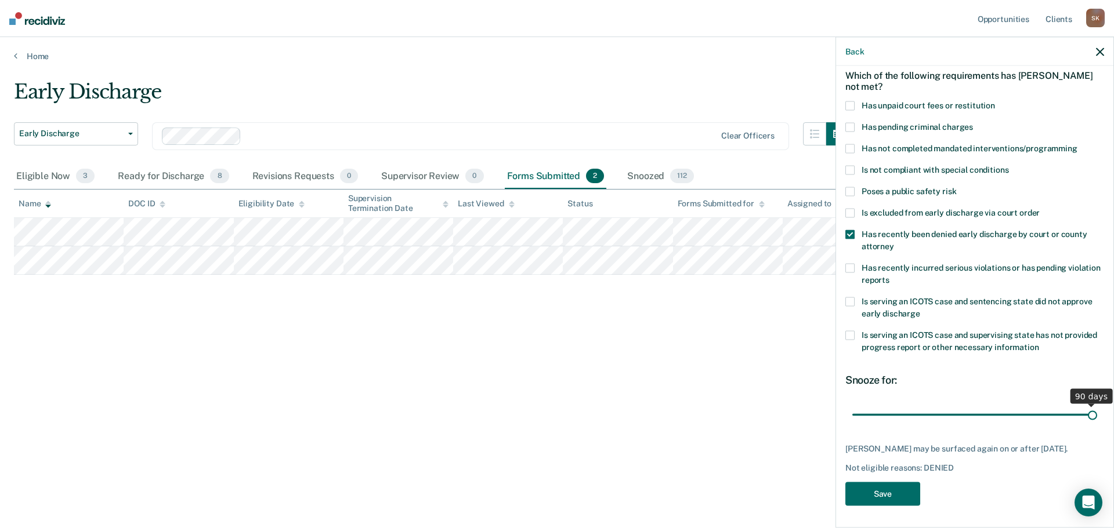
drag, startPoint x: 929, startPoint y: 413, endPoint x: 1101, endPoint y: 423, distance: 172.0
type input "90"
click at [1097, 423] on input "range" at bounding box center [974, 415] width 245 height 20
click at [907, 491] on button "Save" at bounding box center [882, 495] width 75 height 24
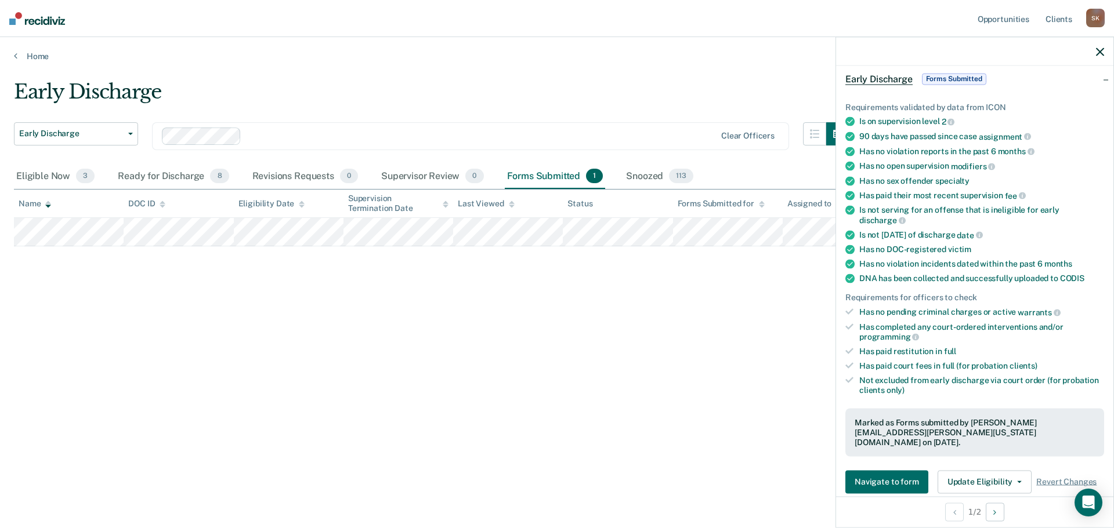
scroll to position [169, 0]
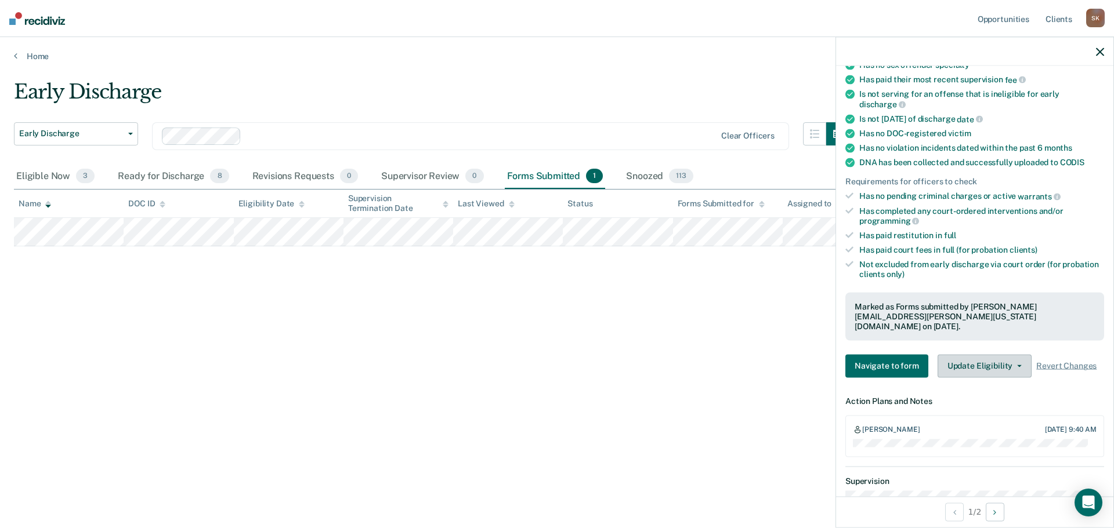
click at [976, 354] on button "Update Eligibility" at bounding box center [984, 365] width 94 height 23
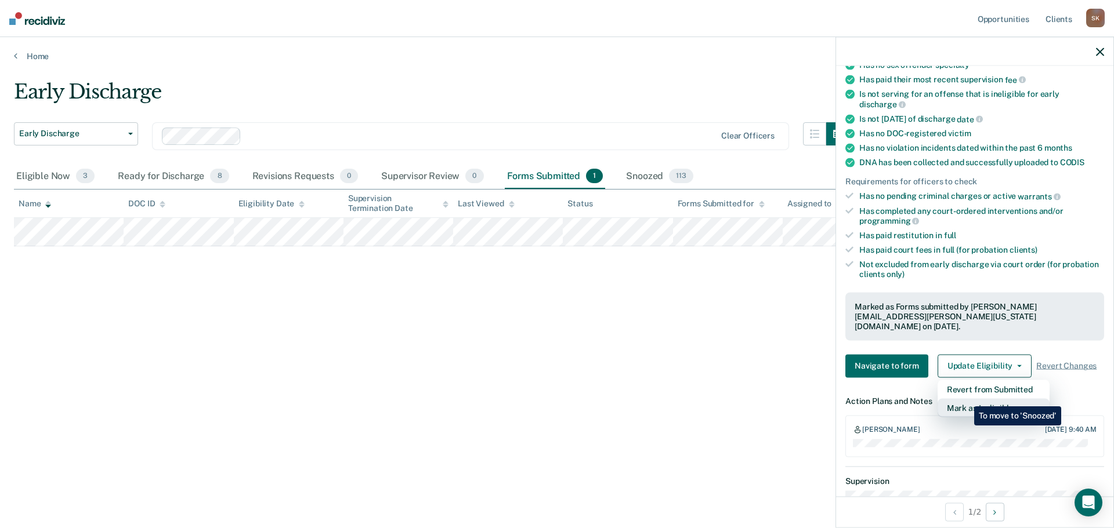
click at [965, 398] on button "Mark as Ineligible" at bounding box center [993, 407] width 112 height 19
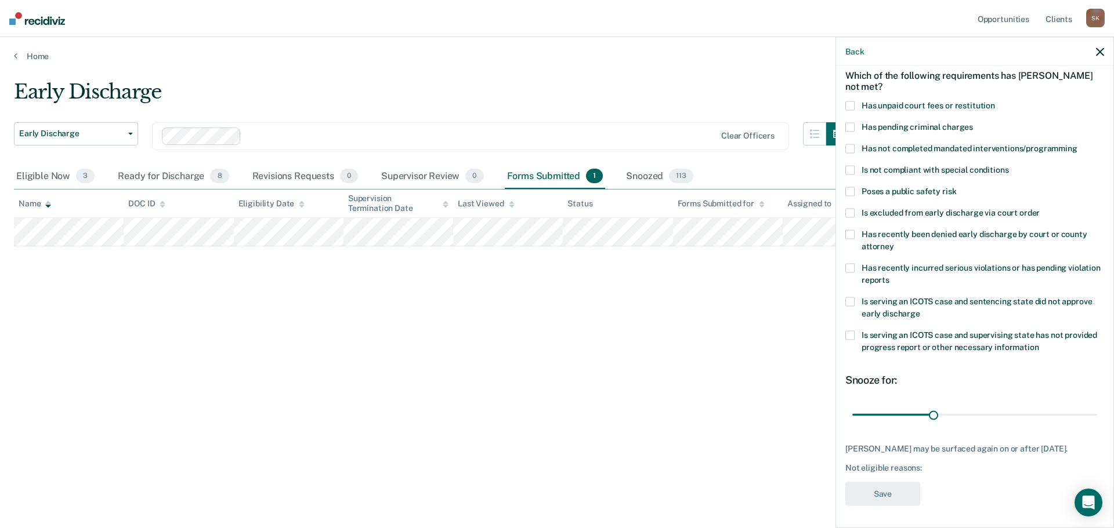
click at [850, 236] on span at bounding box center [849, 234] width 9 height 9
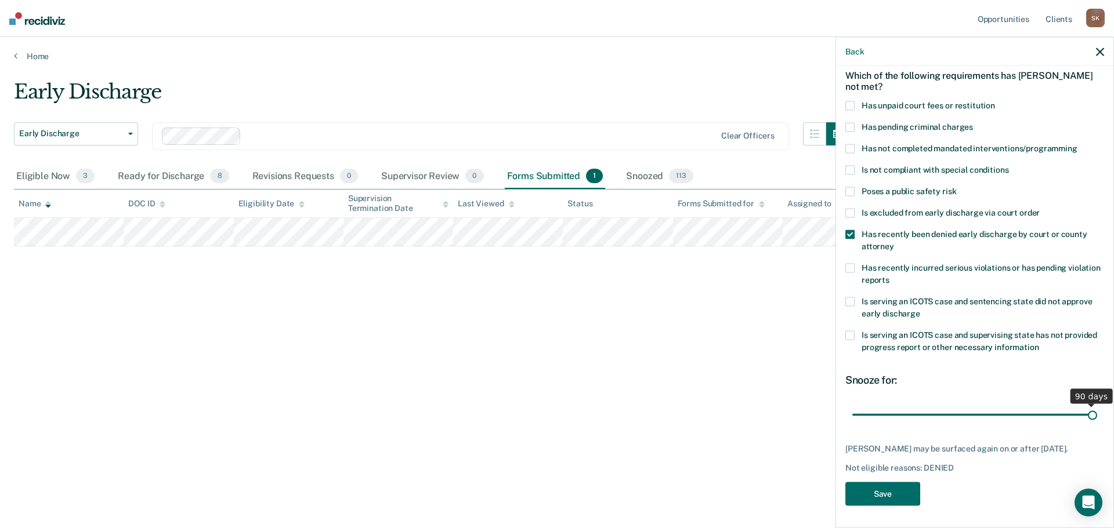
drag, startPoint x: 929, startPoint y: 412, endPoint x: 1118, endPoint y: 422, distance: 189.4
type input "90"
click at [1097, 422] on input "range" at bounding box center [974, 415] width 245 height 20
click at [889, 488] on button "Save" at bounding box center [882, 495] width 75 height 24
